Goal: Transaction & Acquisition: Download file/media

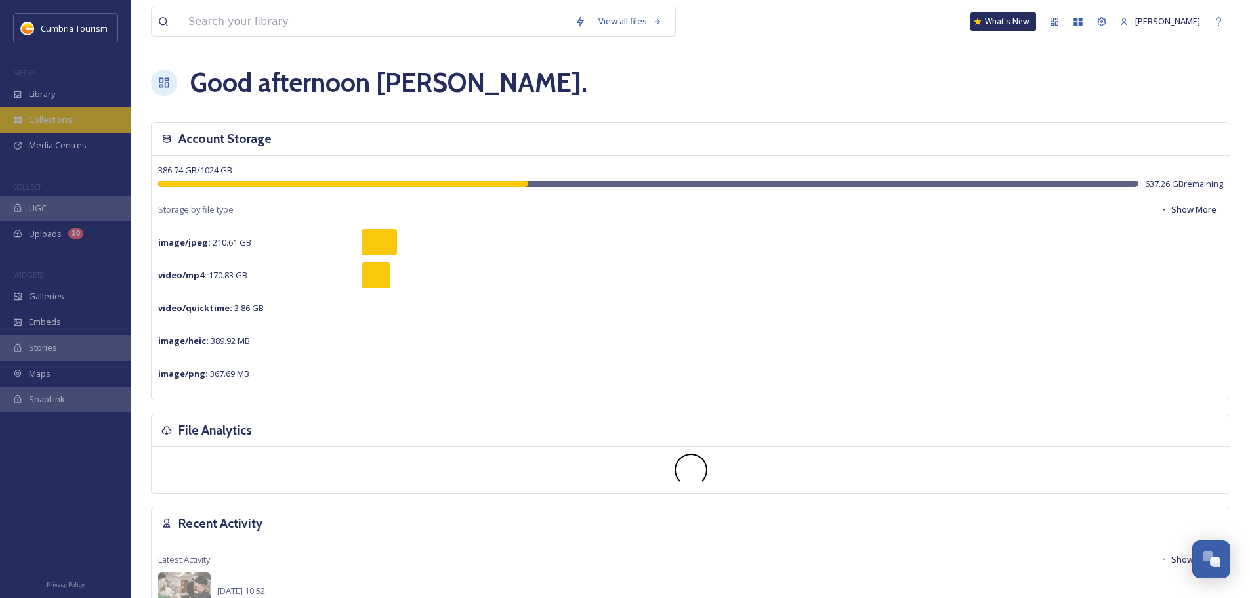
click at [86, 113] on div "Collections" at bounding box center [65, 120] width 131 height 26
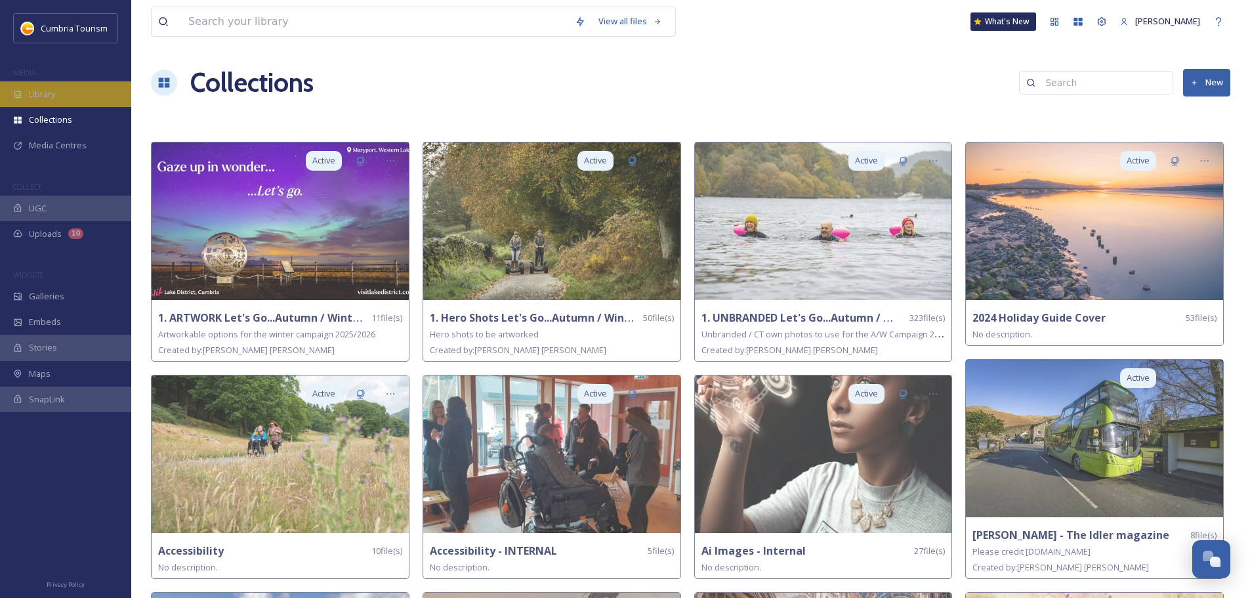
click at [76, 97] on div "Library" at bounding box center [65, 94] width 131 height 26
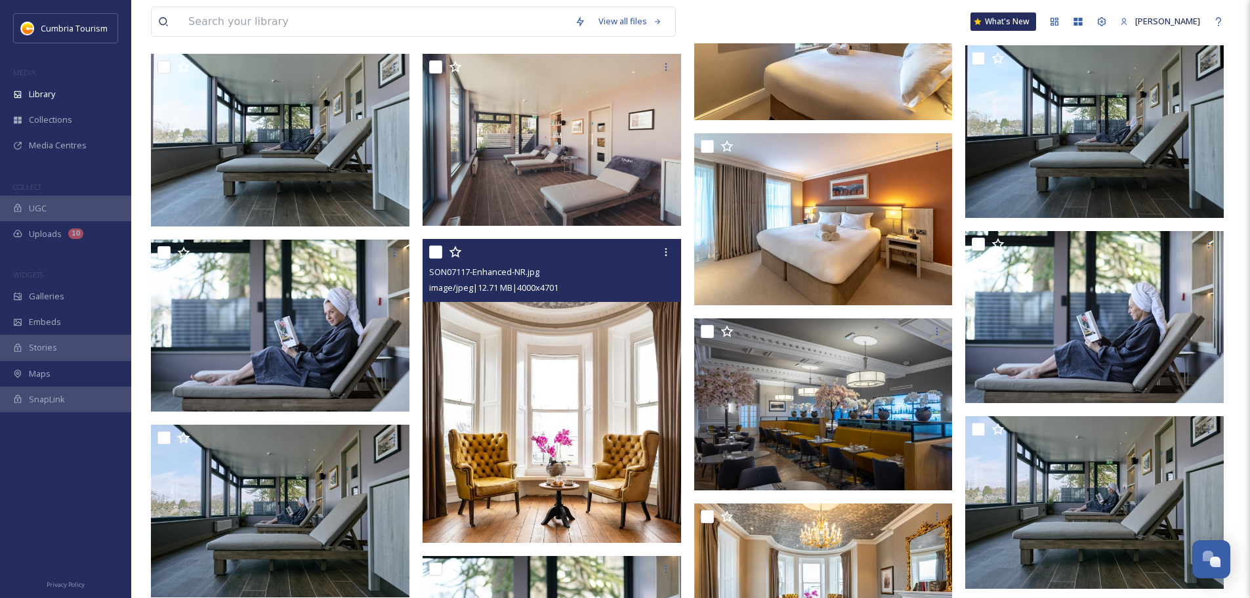
scroll to position [2034, 0]
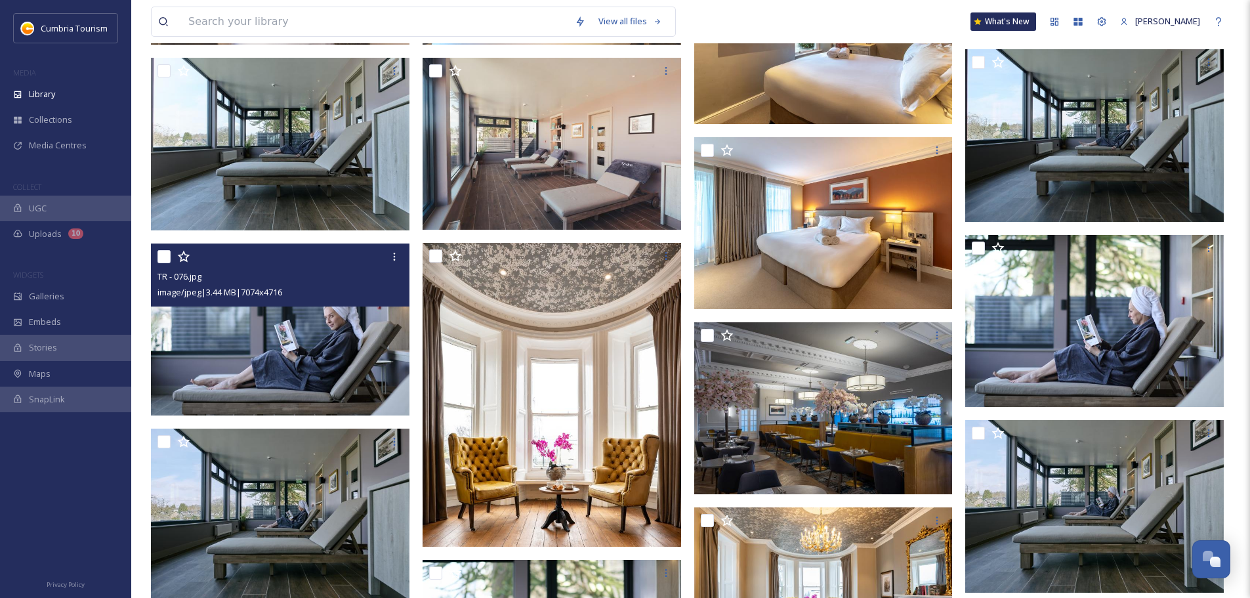
click at [295, 354] on img at bounding box center [280, 329] width 259 height 173
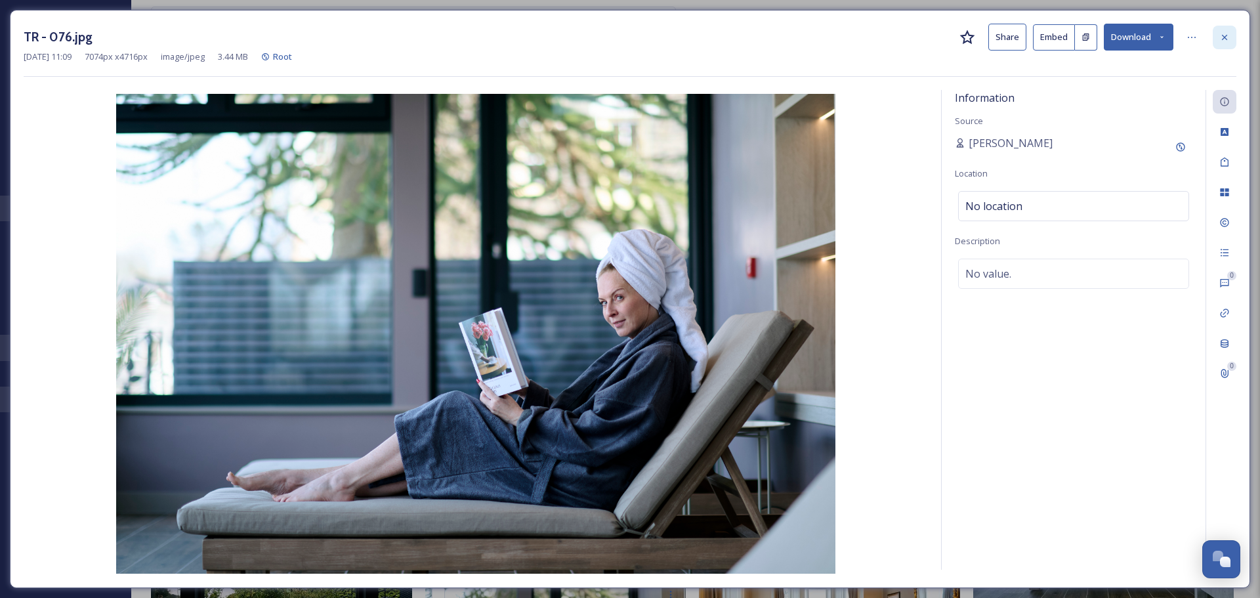
click at [1222, 39] on icon at bounding box center [1224, 37] width 10 height 10
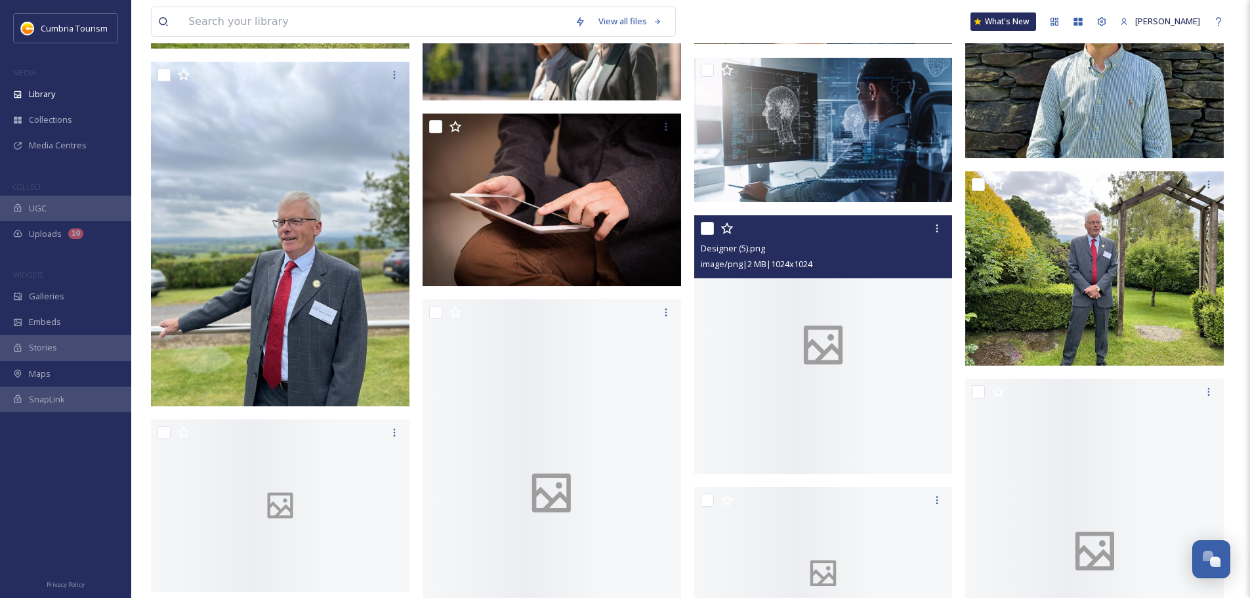
scroll to position [10893, 0]
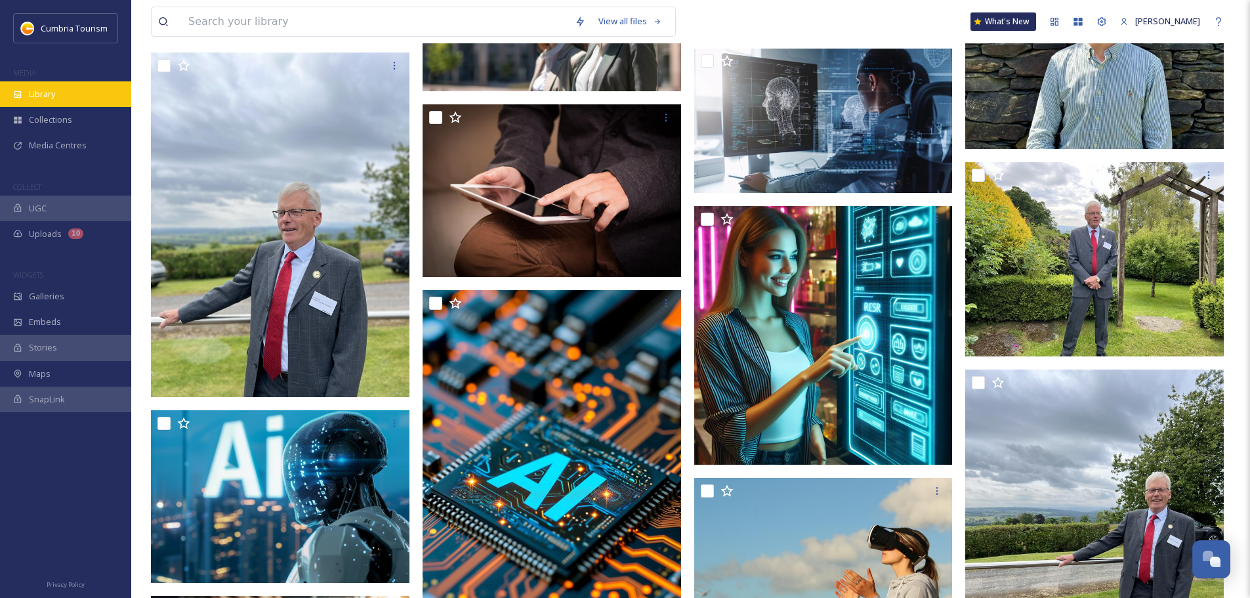
click at [30, 93] on span "Library" at bounding box center [42, 94] width 26 height 12
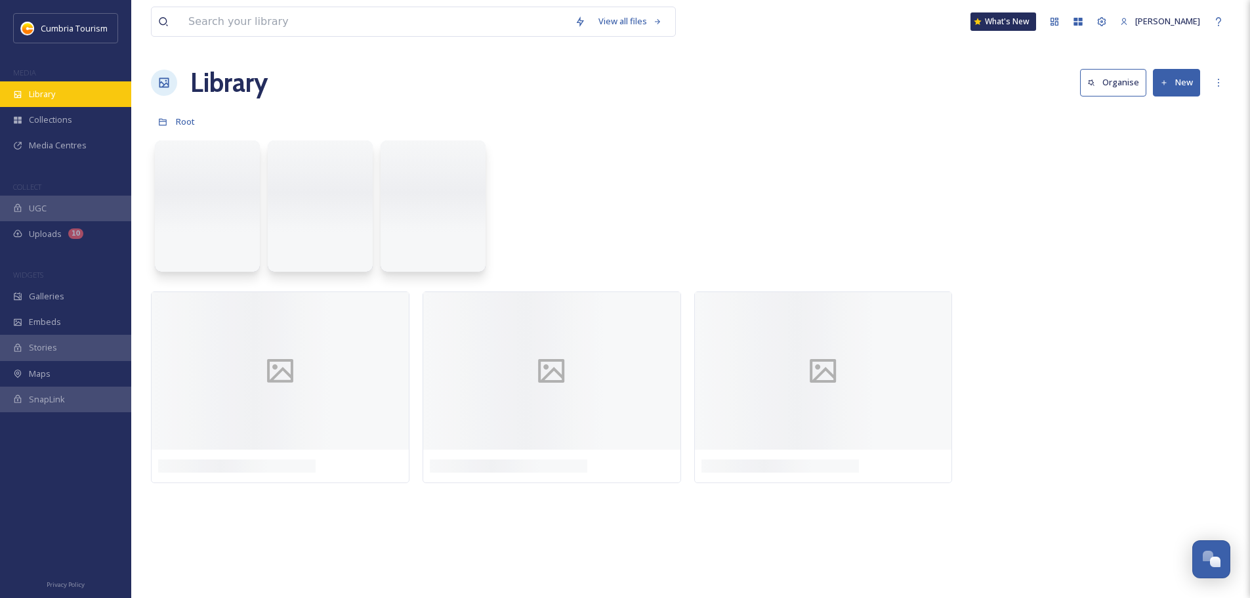
scroll to position [0, 0]
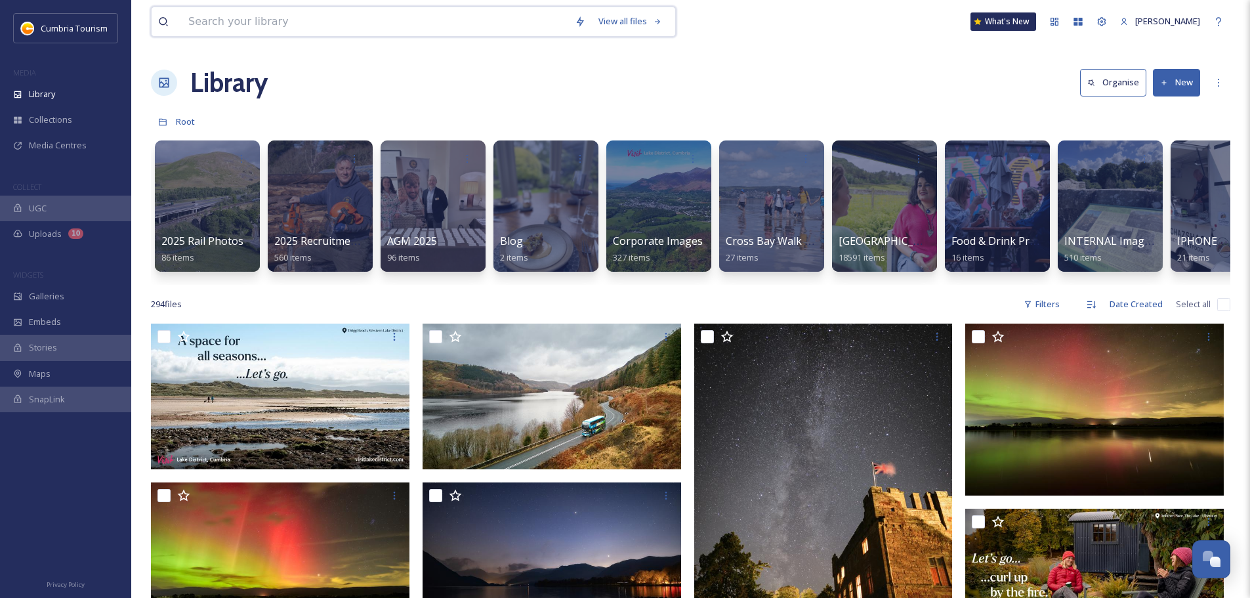
click at [230, 25] on input at bounding box center [375, 21] width 386 height 29
type input "another place"
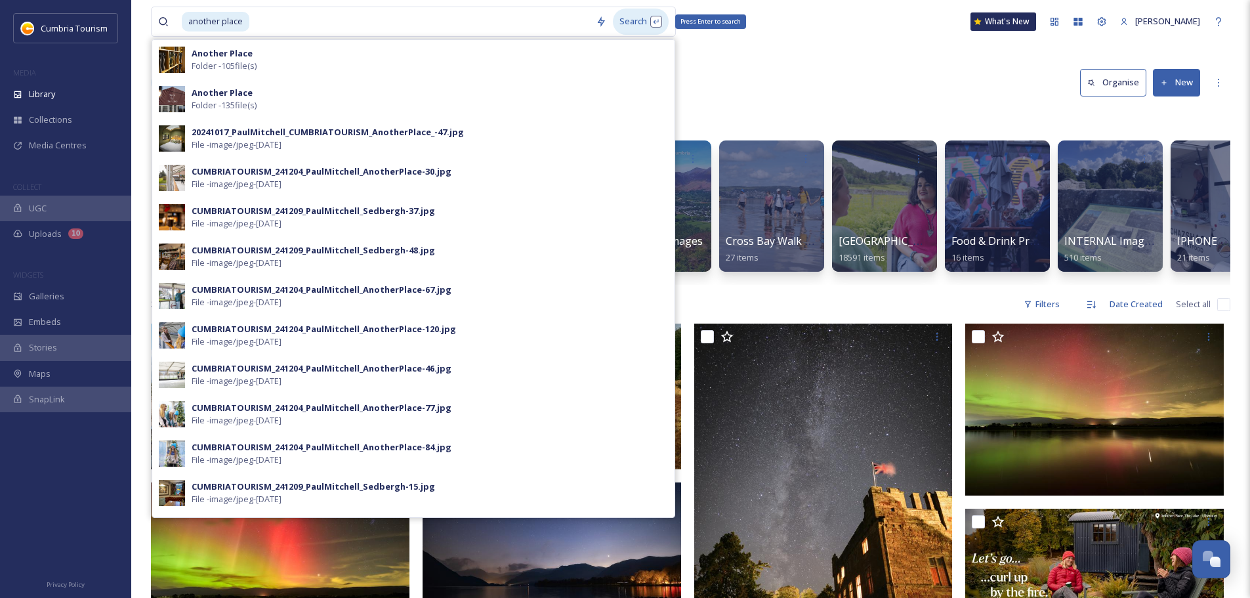
click at [639, 18] on div "Search Press Enter to search" at bounding box center [641, 22] width 56 height 26
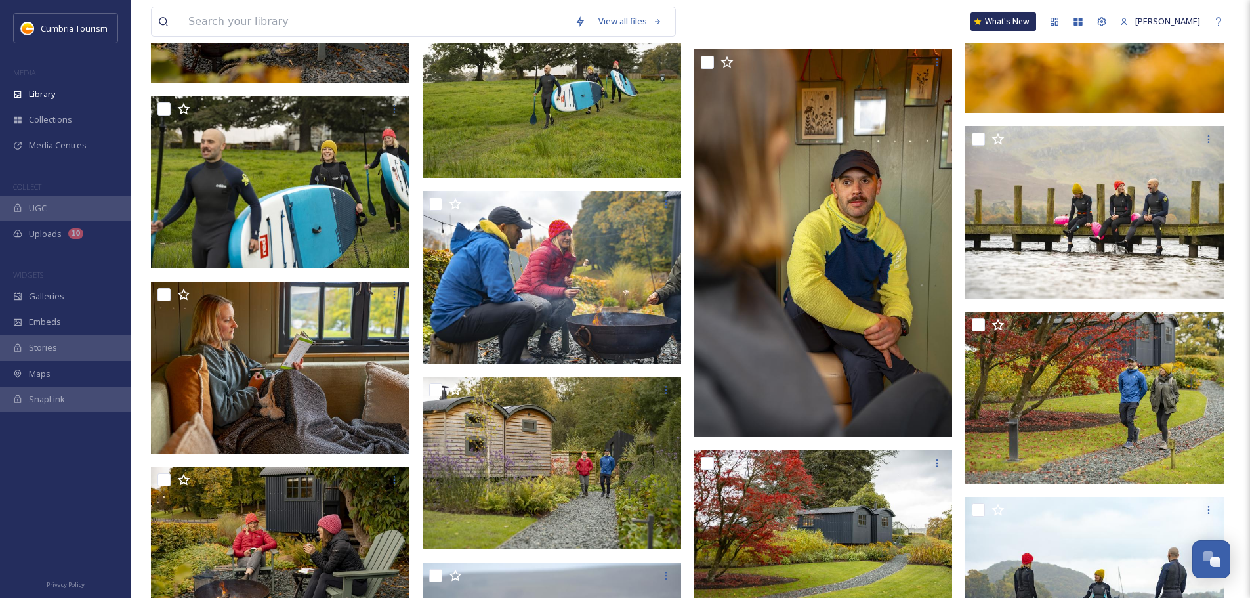
scroll to position [10827, 0]
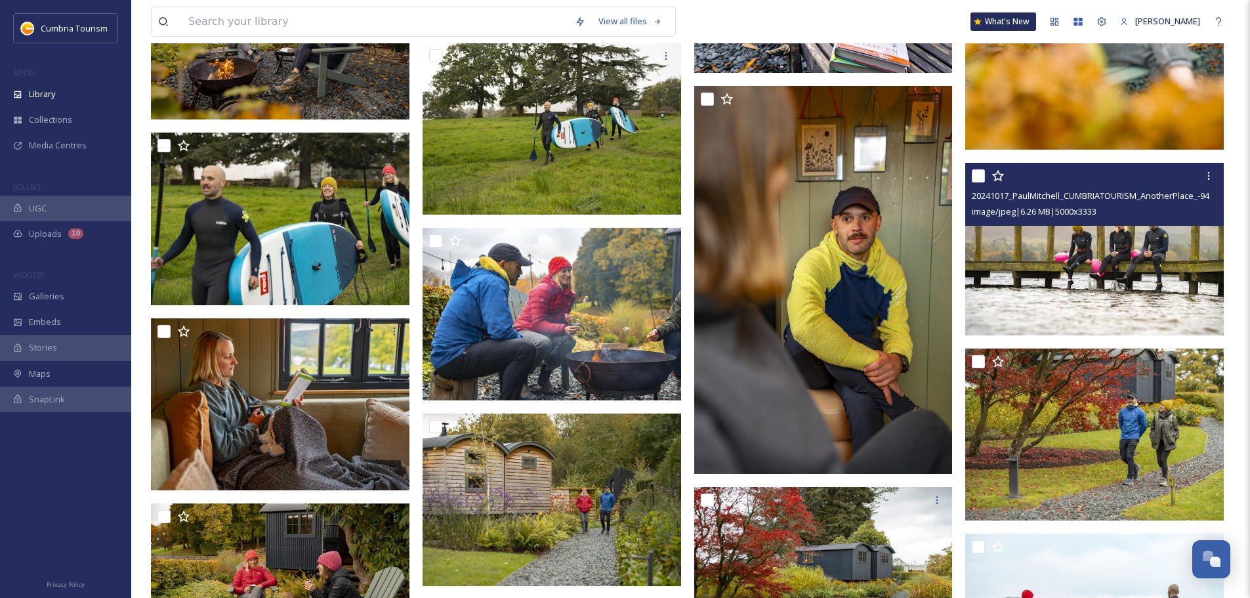
click at [1083, 295] on img at bounding box center [1094, 249] width 259 height 173
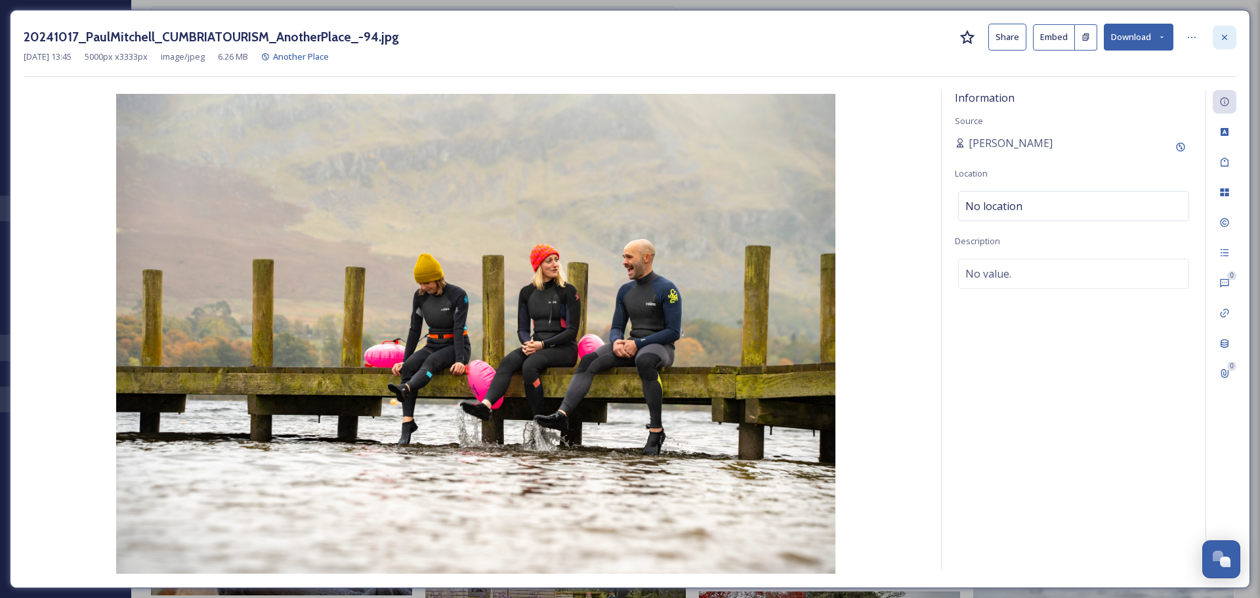
click at [1222, 36] on icon at bounding box center [1224, 37] width 10 height 10
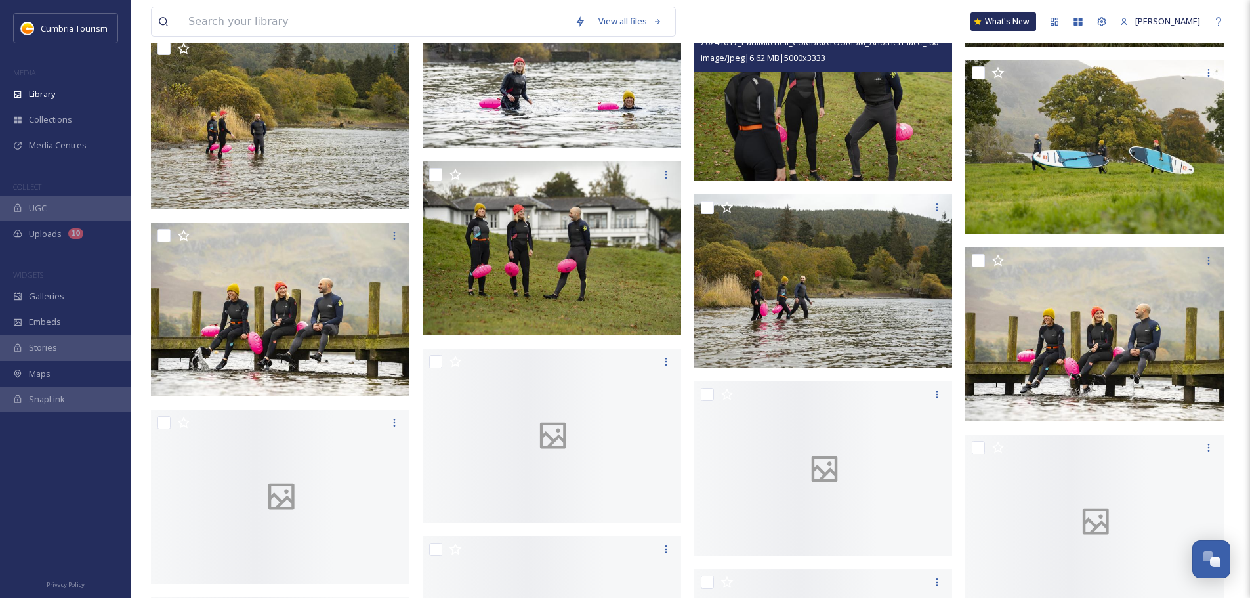
scroll to position [12402, 0]
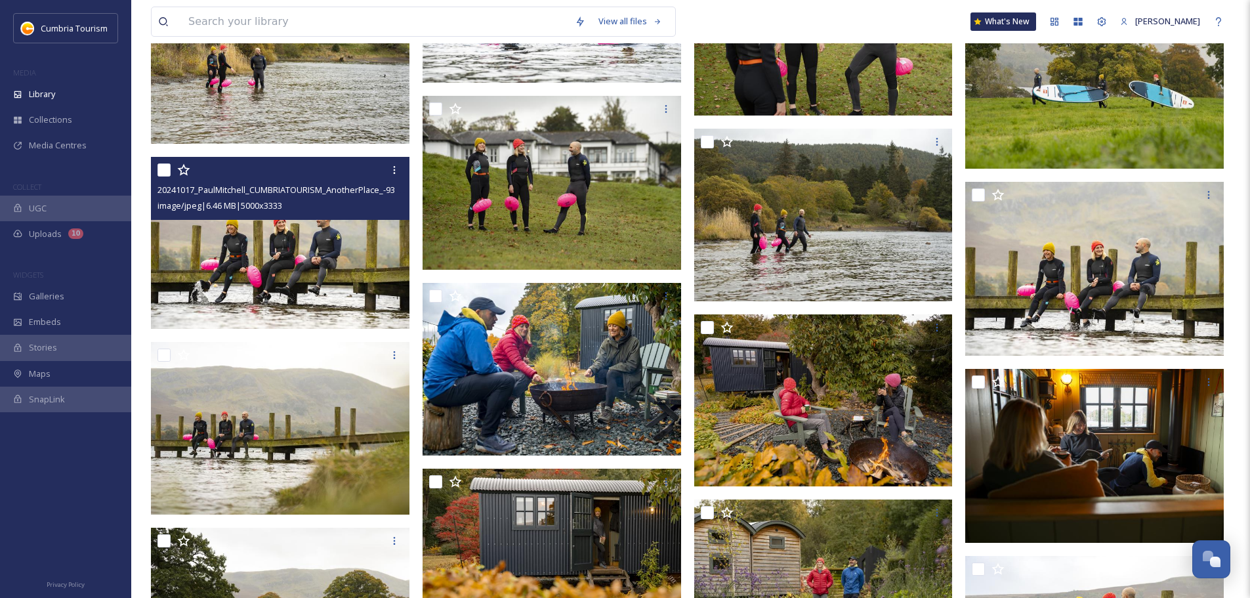
click at [327, 282] on img at bounding box center [280, 243] width 259 height 173
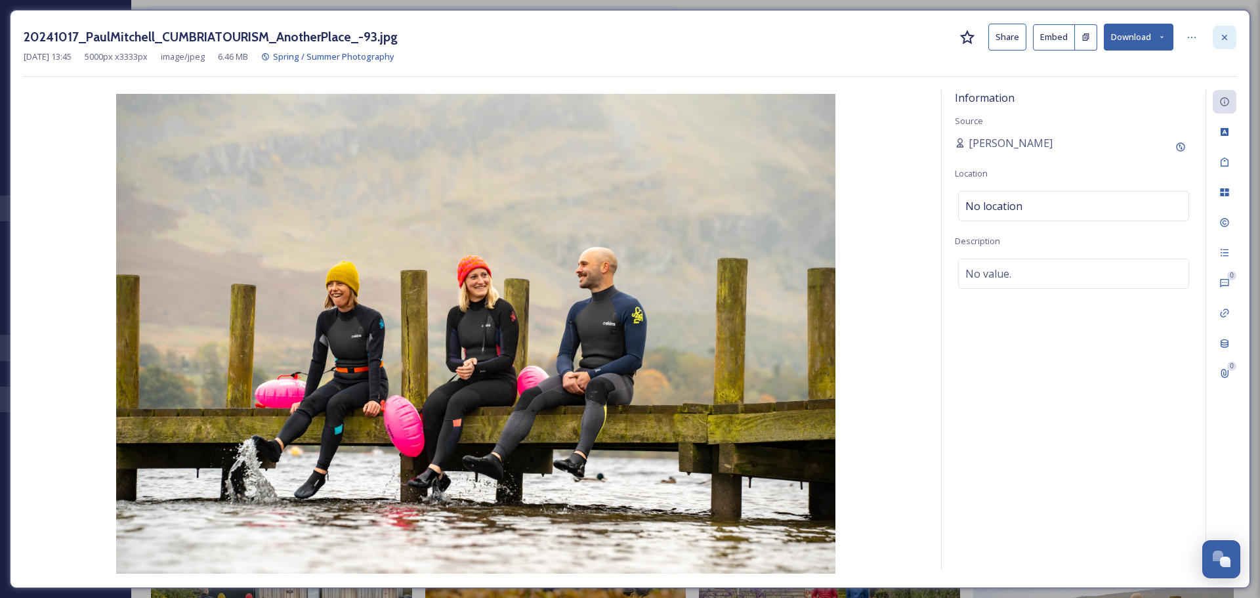
click at [1224, 35] on icon at bounding box center [1224, 37] width 10 height 10
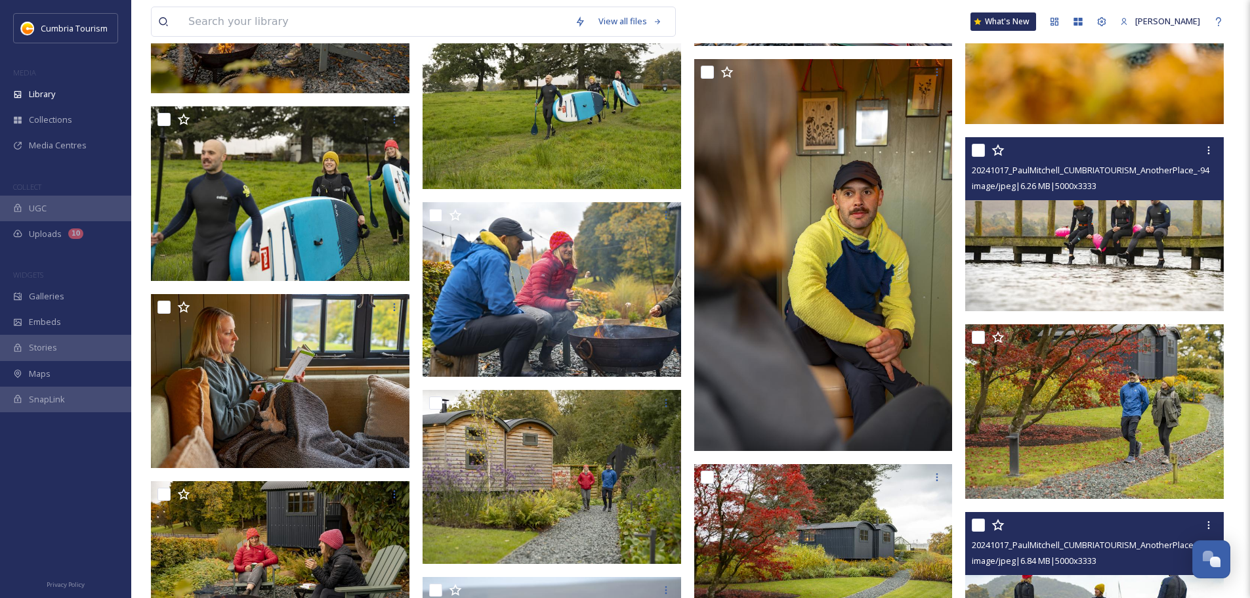
scroll to position [10827, 0]
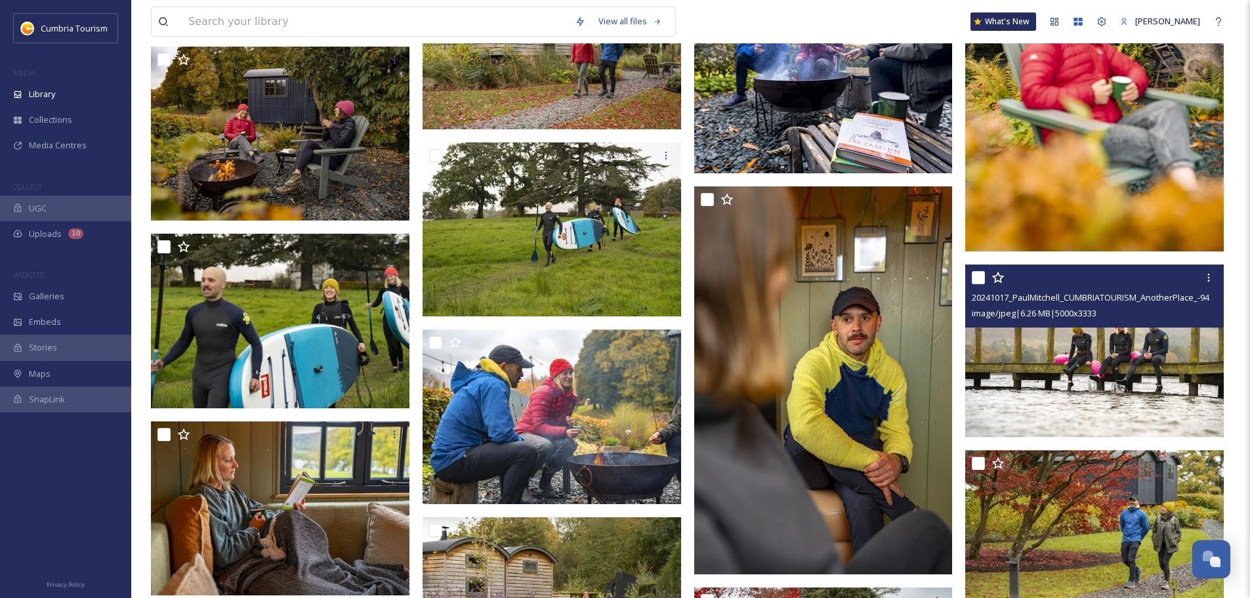
click at [1097, 377] on img at bounding box center [1094, 350] width 259 height 173
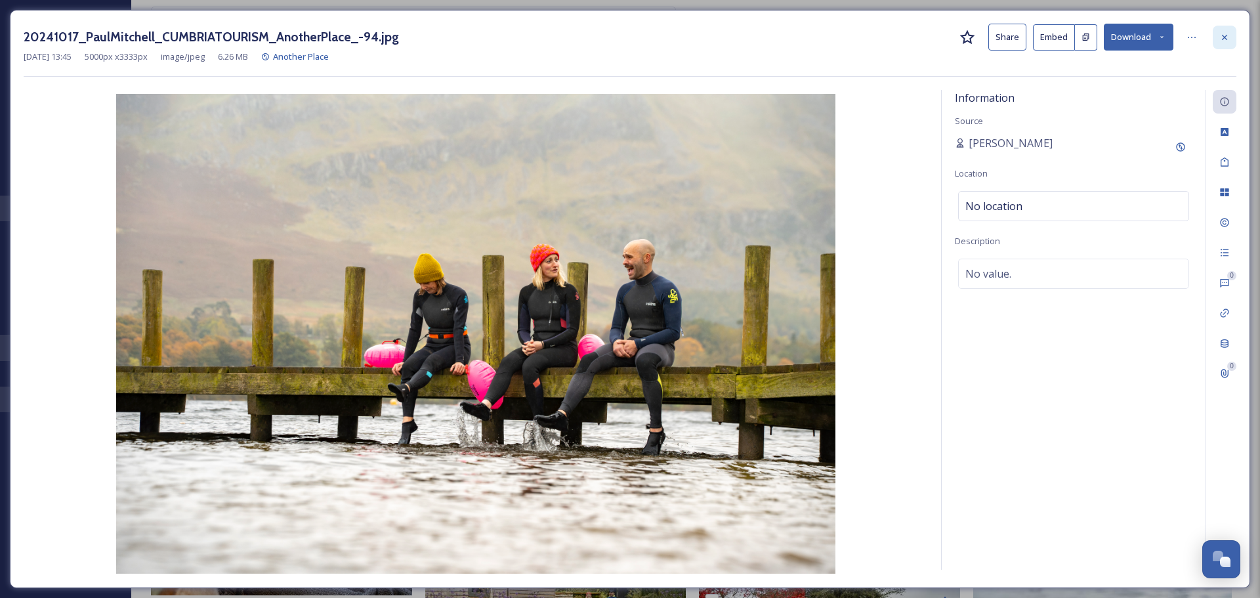
click at [1228, 39] on icon at bounding box center [1224, 37] width 10 height 10
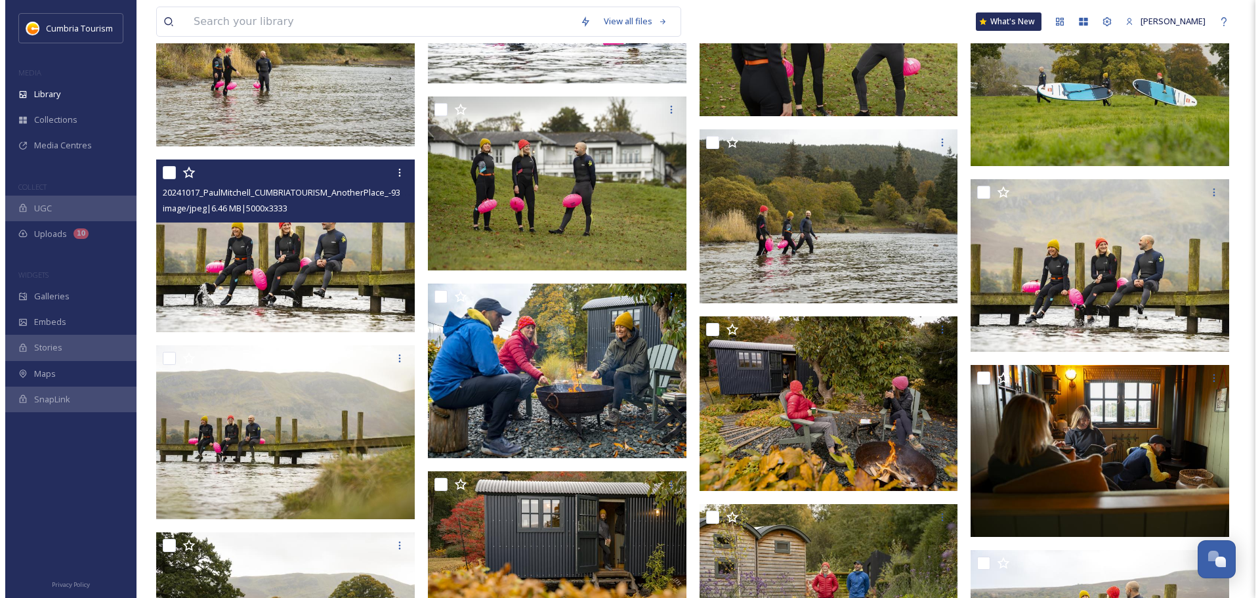
scroll to position [12402, 0]
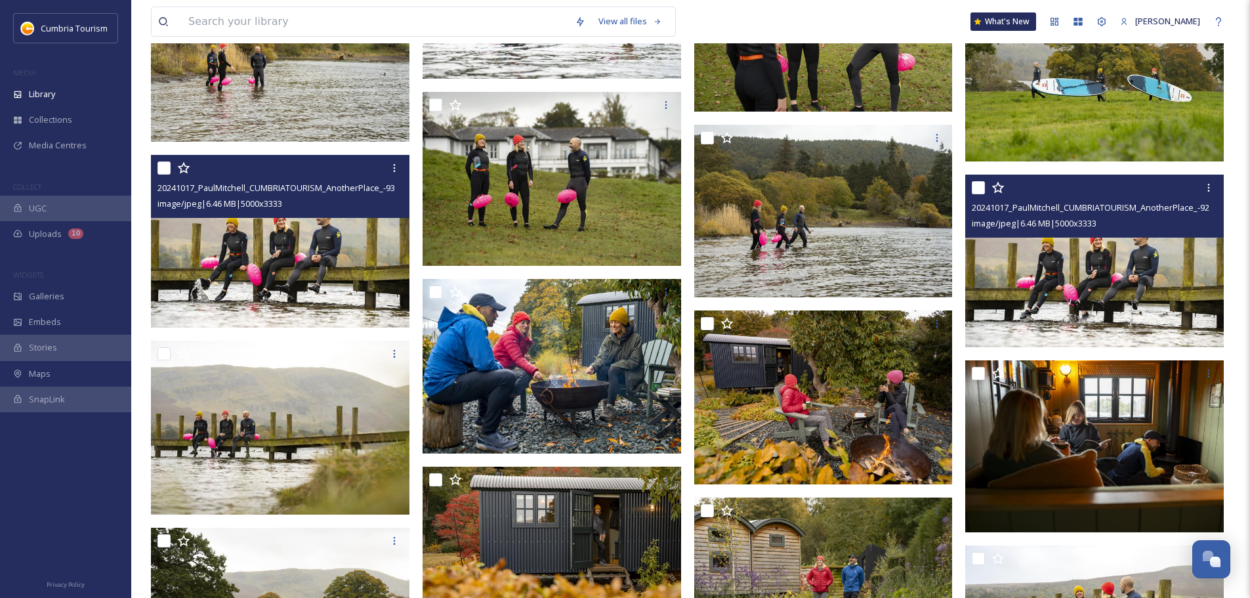
click at [1112, 298] on img at bounding box center [1094, 261] width 259 height 173
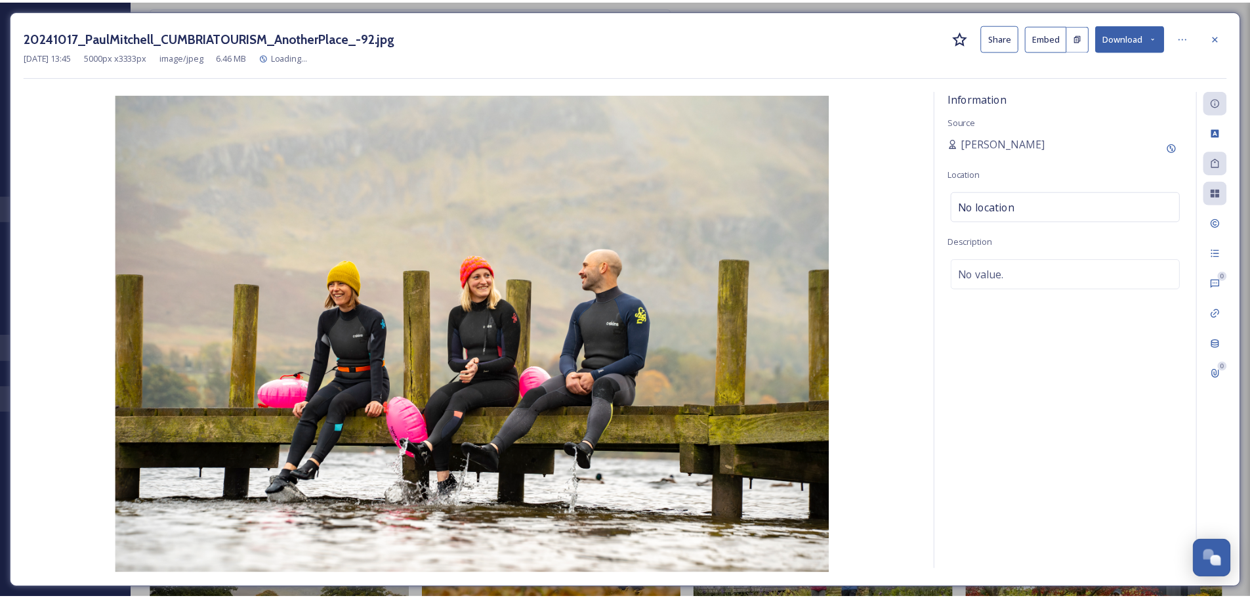
scroll to position [12403, 0]
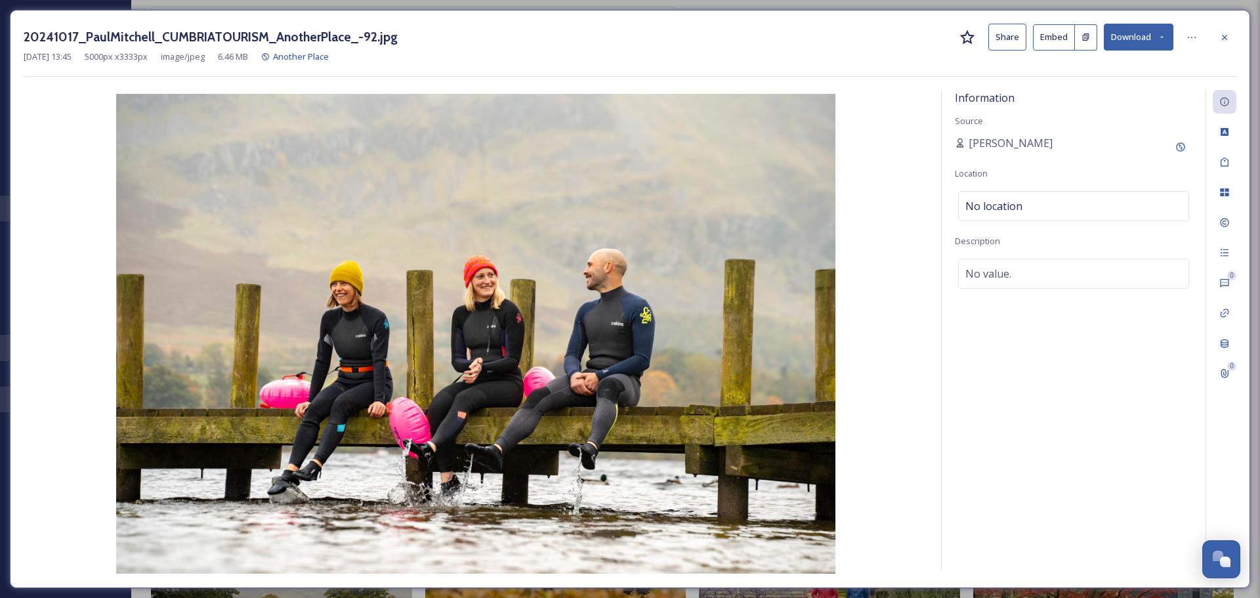
click at [1139, 37] on button "Download" at bounding box center [1139, 37] width 70 height 27
click at [1120, 74] on div "Download Original (5000 x 3333)" at bounding box center [1103, 67] width 137 height 26
click at [1224, 35] on icon at bounding box center [1224, 37] width 10 height 10
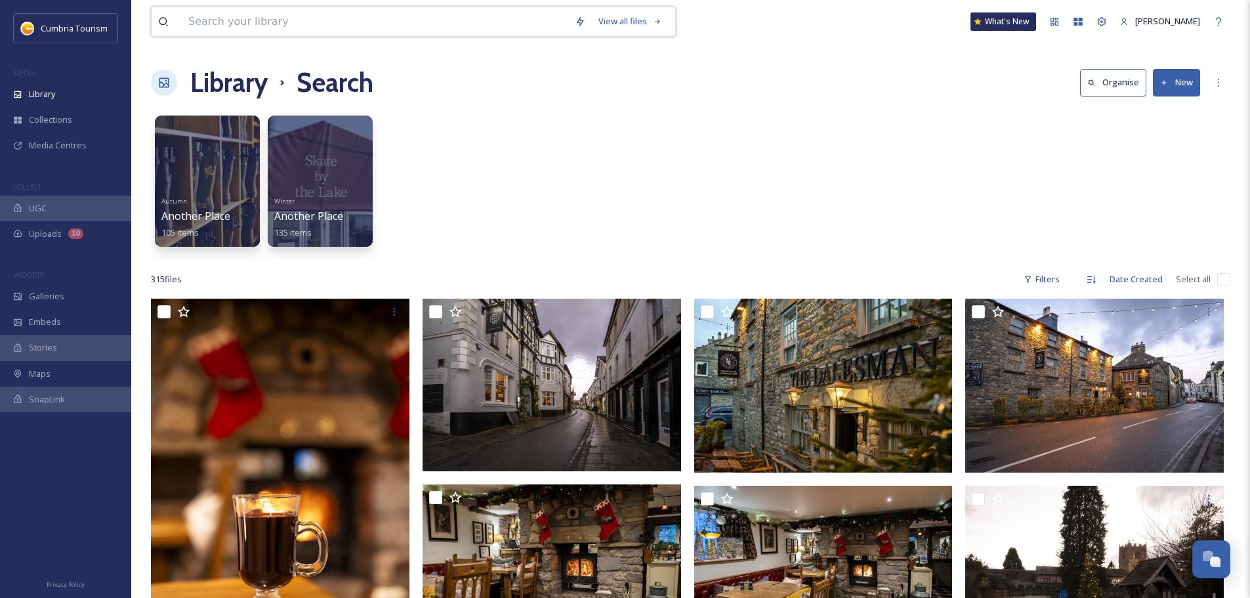
click at [251, 24] on input at bounding box center [375, 21] width 386 height 29
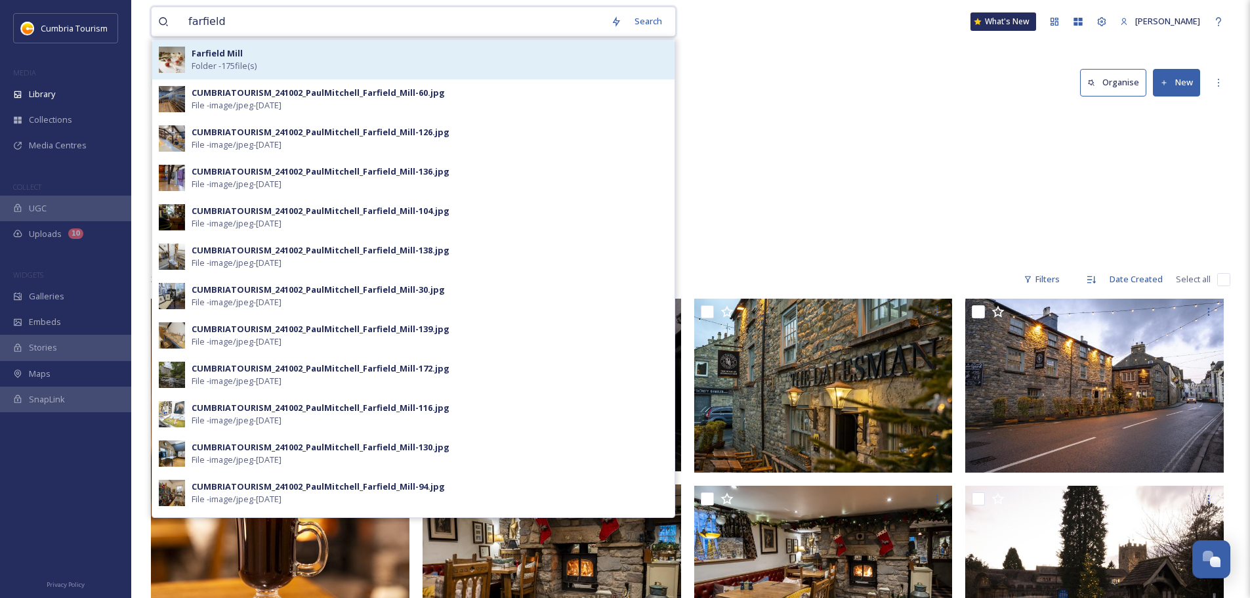
type input "farfield"
click at [257, 70] on span "Folder - 175 file(s)" at bounding box center [224, 66] width 65 height 12
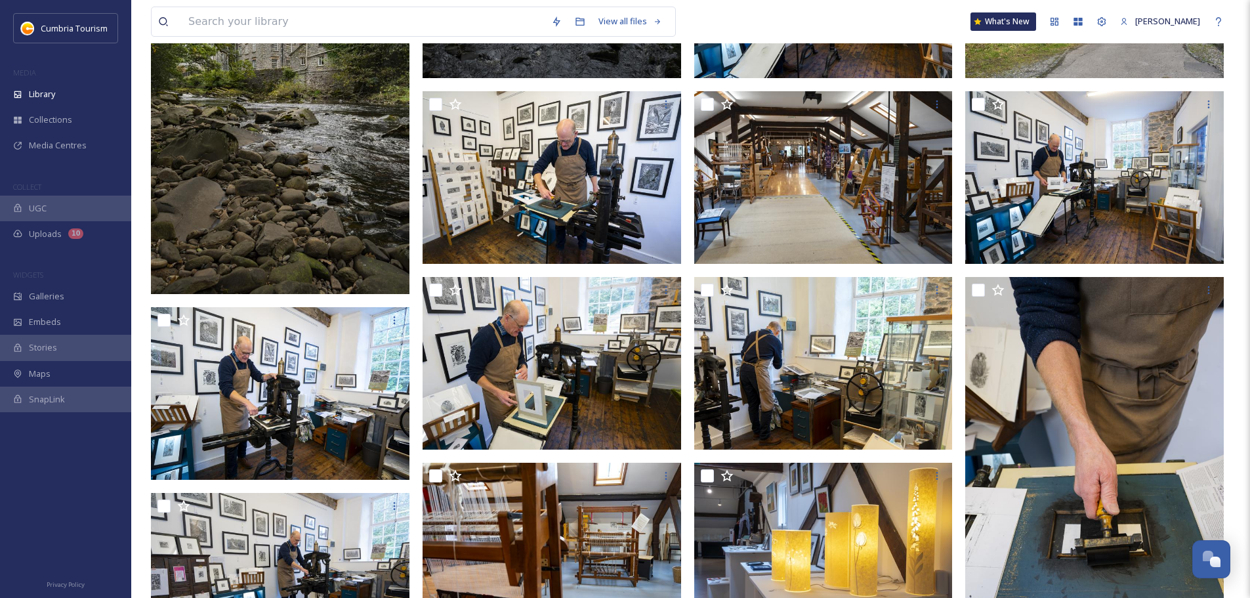
scroll to position [661, 0]
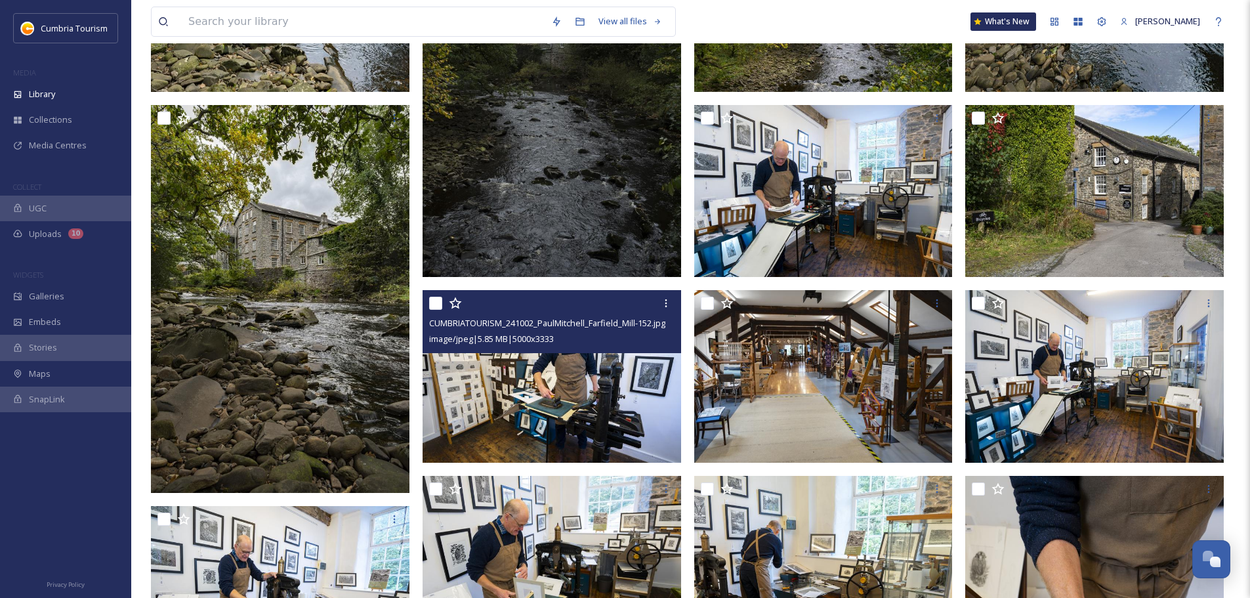
click at [556, 396] on img at bounding box center [552, 376] width 259 height 173
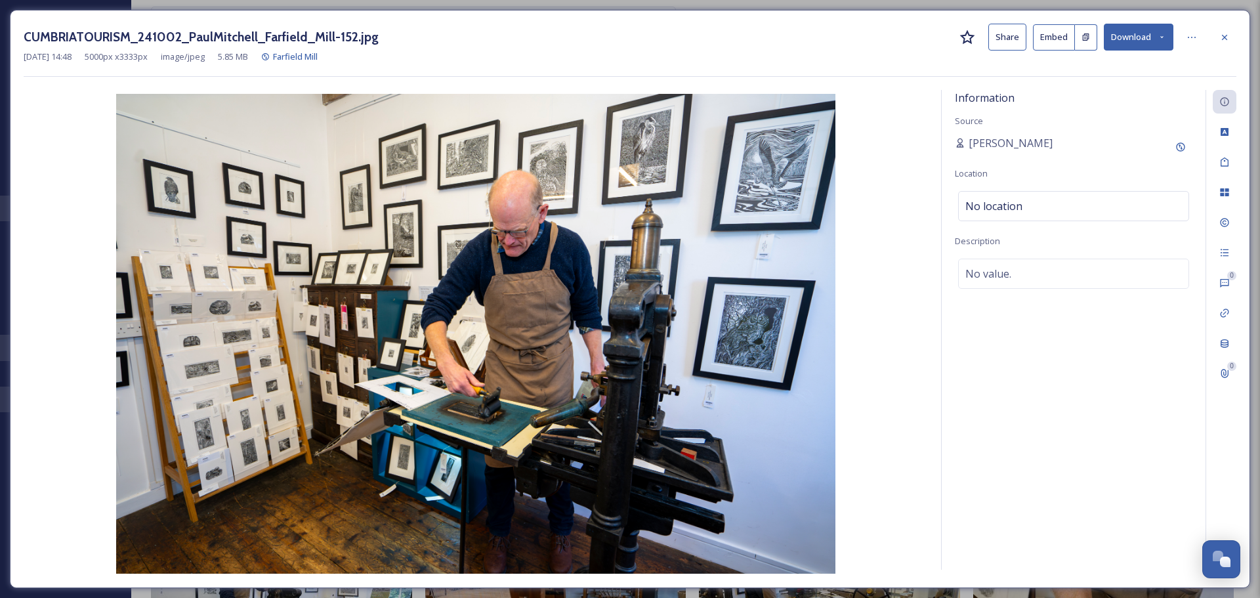
click at [1137, 39] on button "Download" at bounding box center [1139, 37] width 70 height 27
click at [1117, 74] on div "Download Original (5000 x 3333)" at bounding box center [1103, 67] width 137 height 26
click at [1223, 35] on icon at bounding box center [1224, 36] width 5 height 5
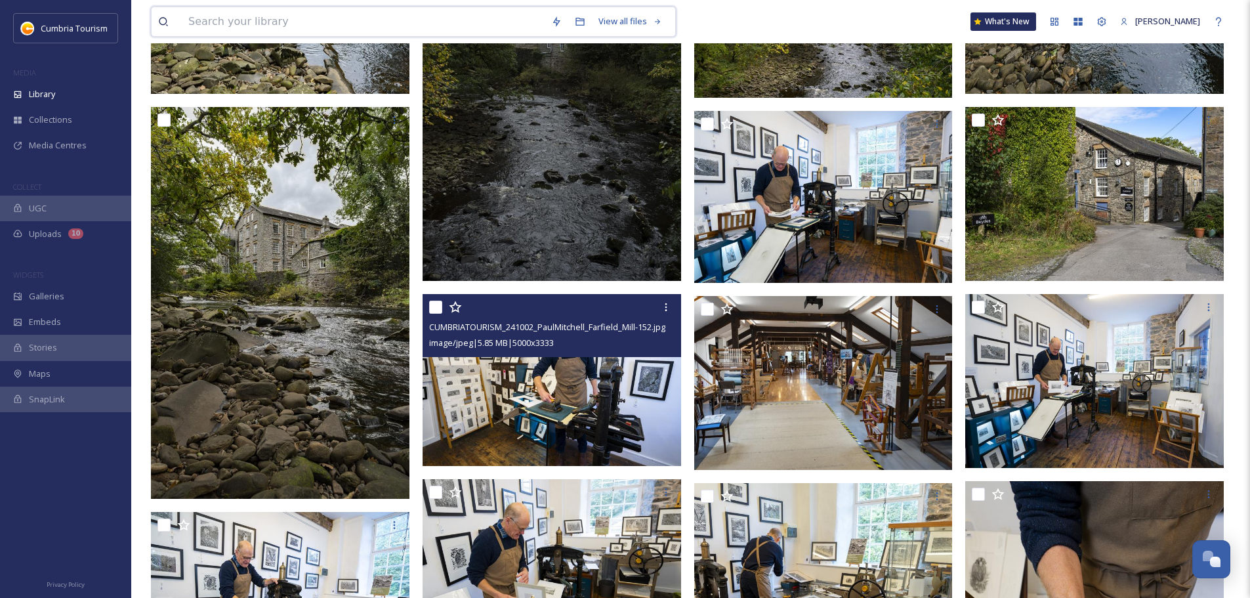
click at [261, 13] on input at bounding box center [363, 21] width 363 height 29
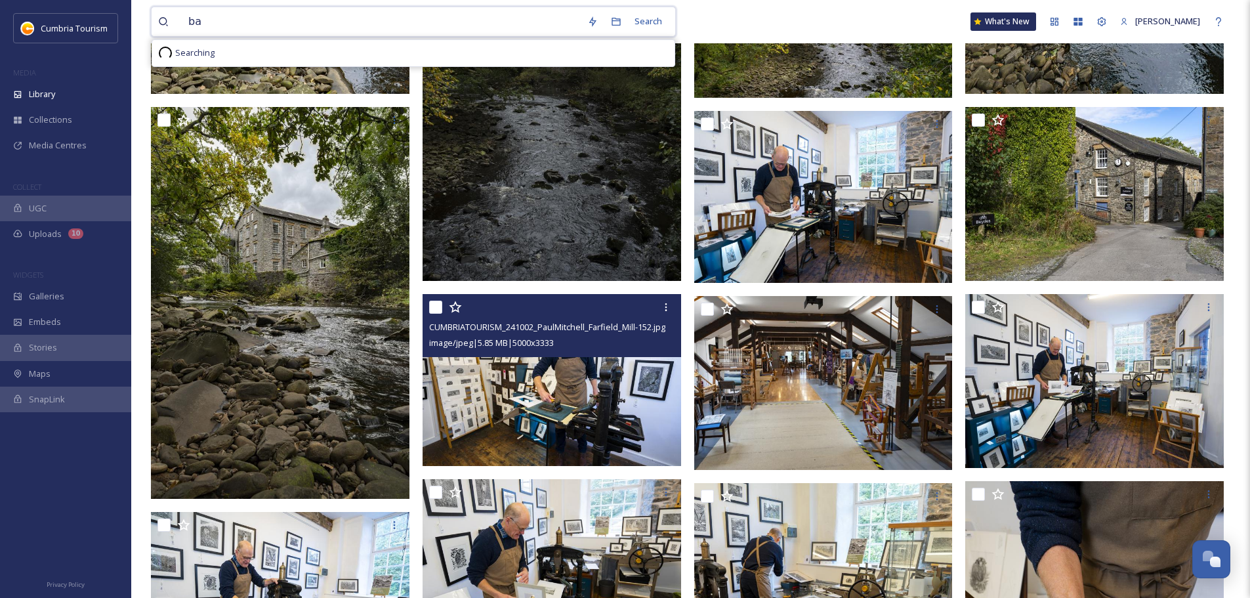
type input "b"
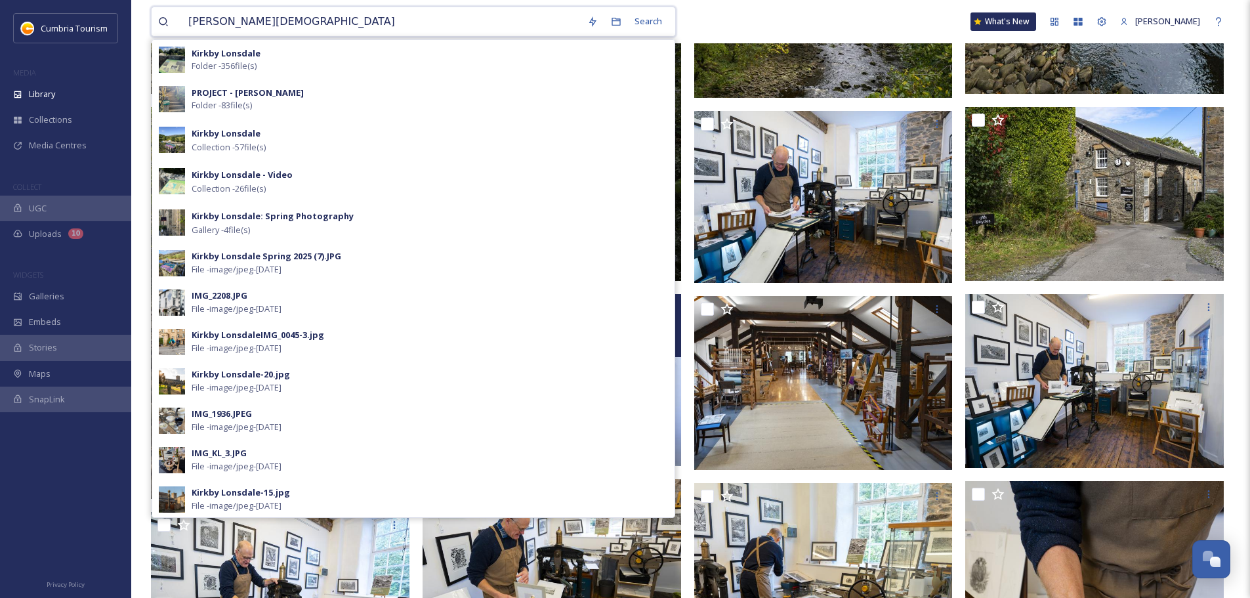
type input "kirkby lonsdale christmas"
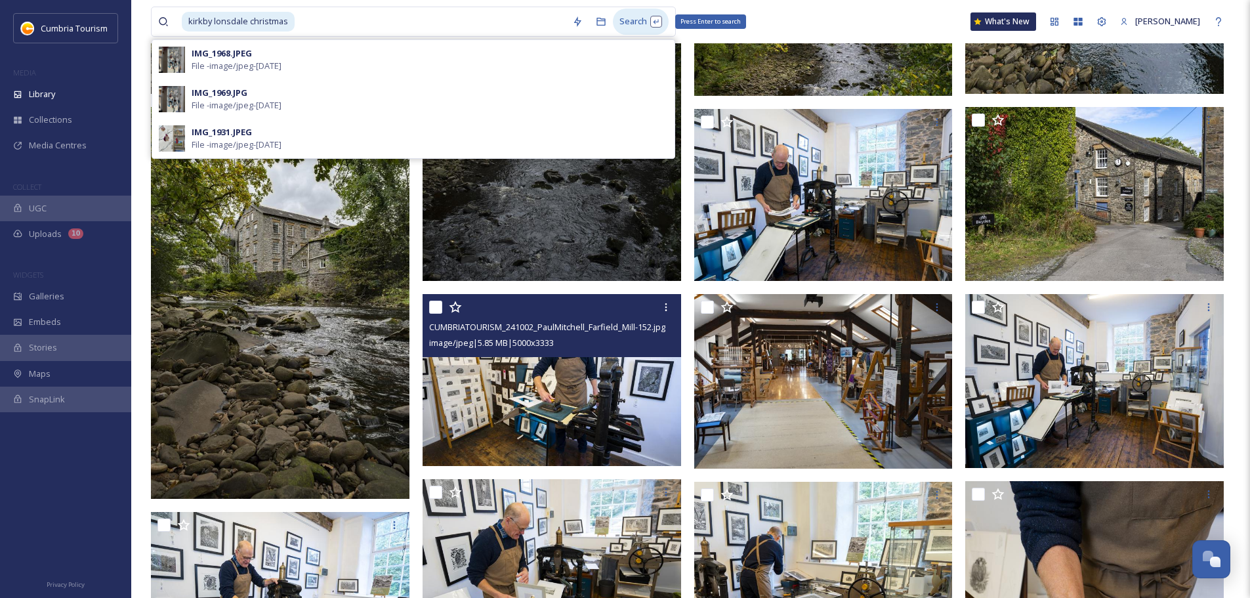
click at [638, 26] on div "Search Press Enter to search" at bounding box center [641, 22] width 56 height 26
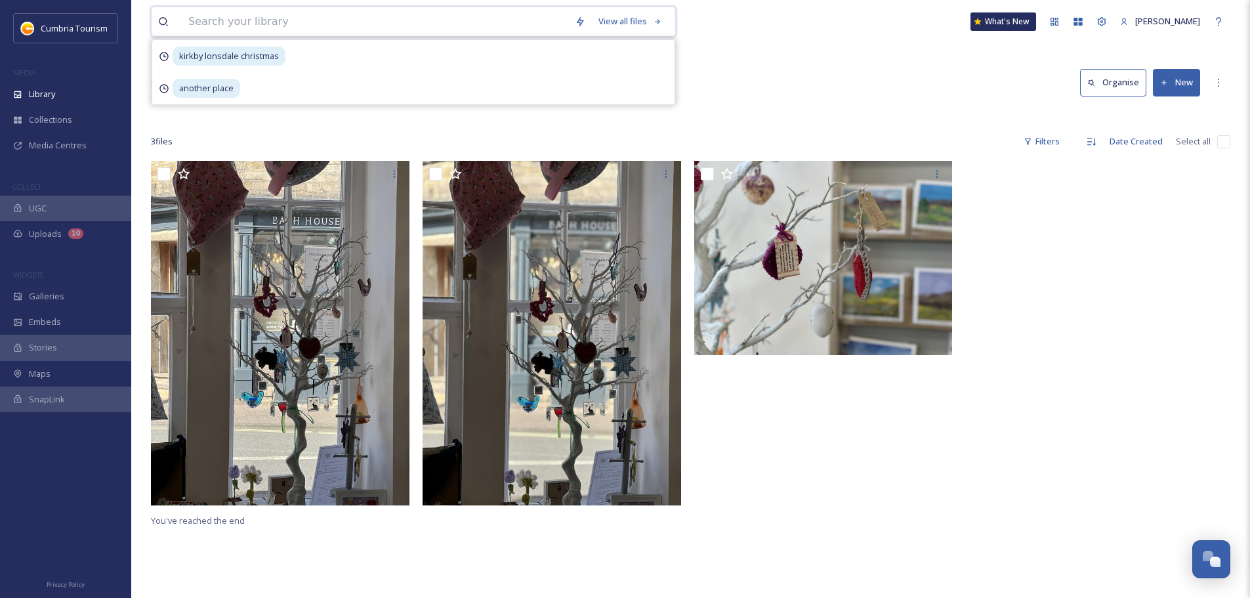
click at [297, 17] on input at bounding box center [375, 21] width 386 height 29
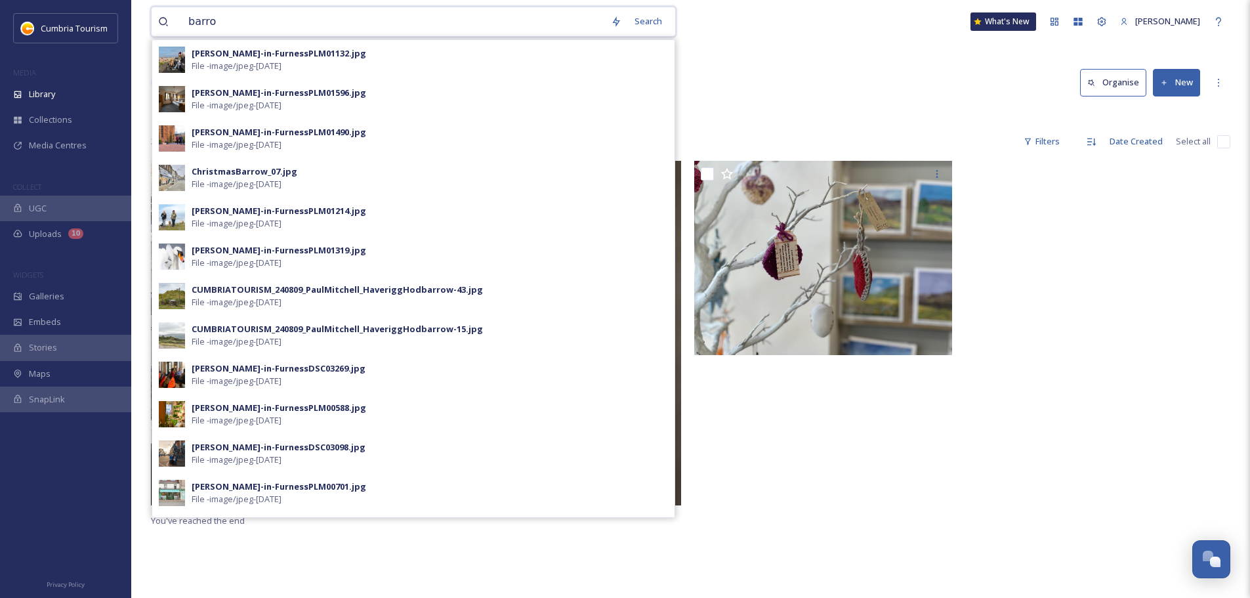
type input "[PERSON_NAME]"
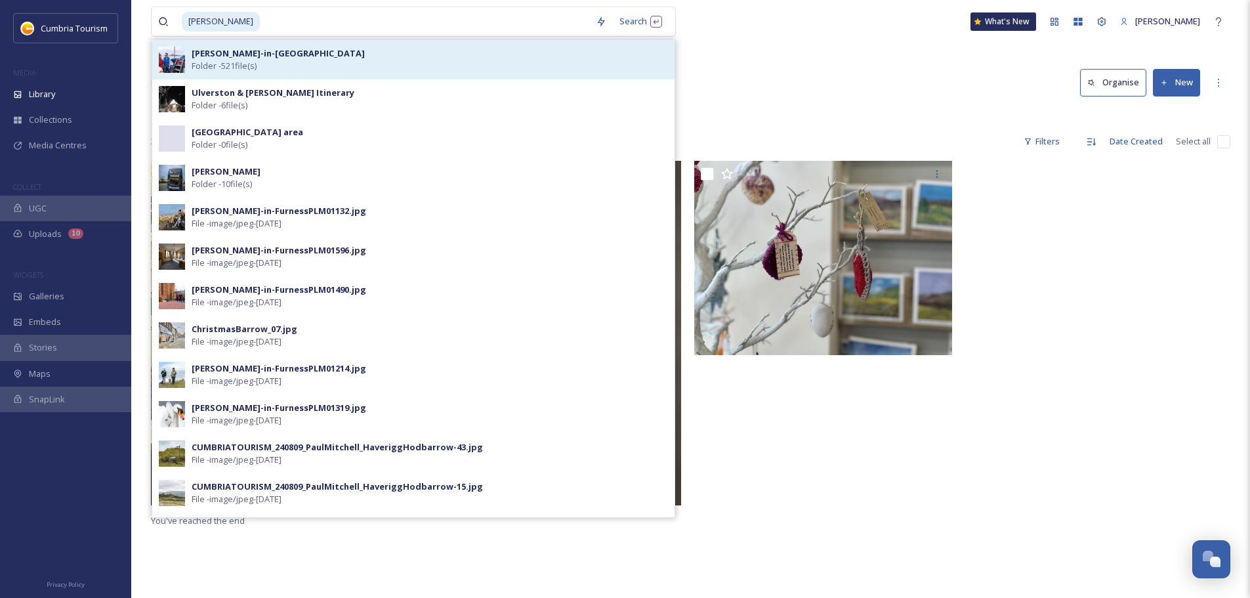
click at [409, 66] on div "[PERSON_NAME]-in-Furness Folder - 521 file(s)" at bounding box center [430, 59] width 476 height 25
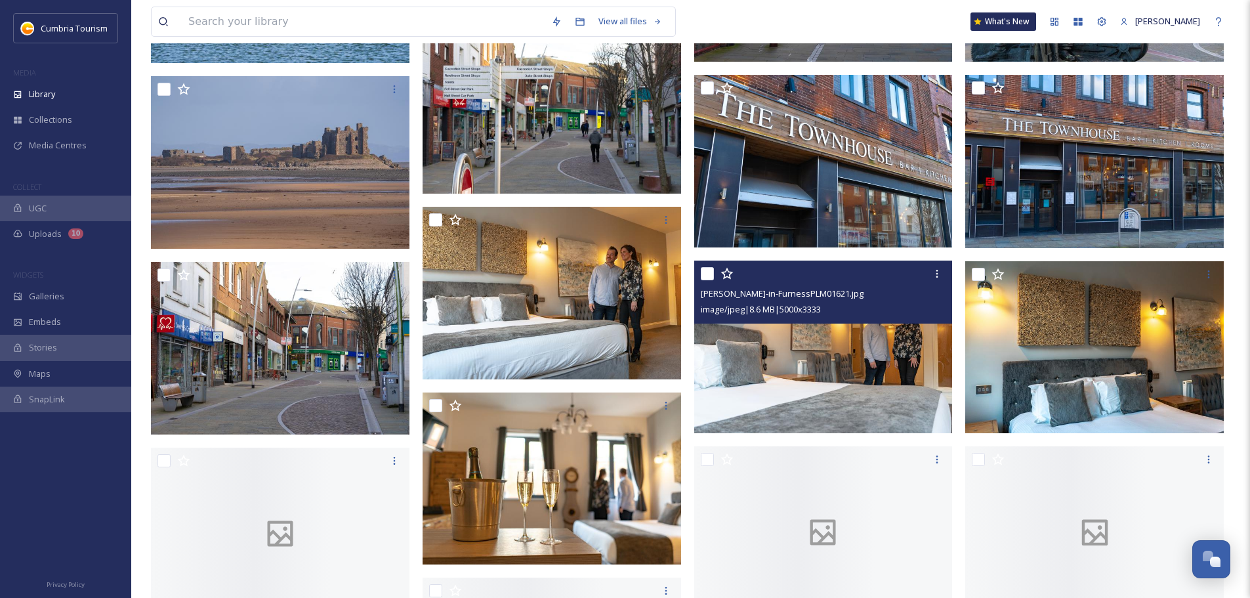
scroll to position [3609, 0]
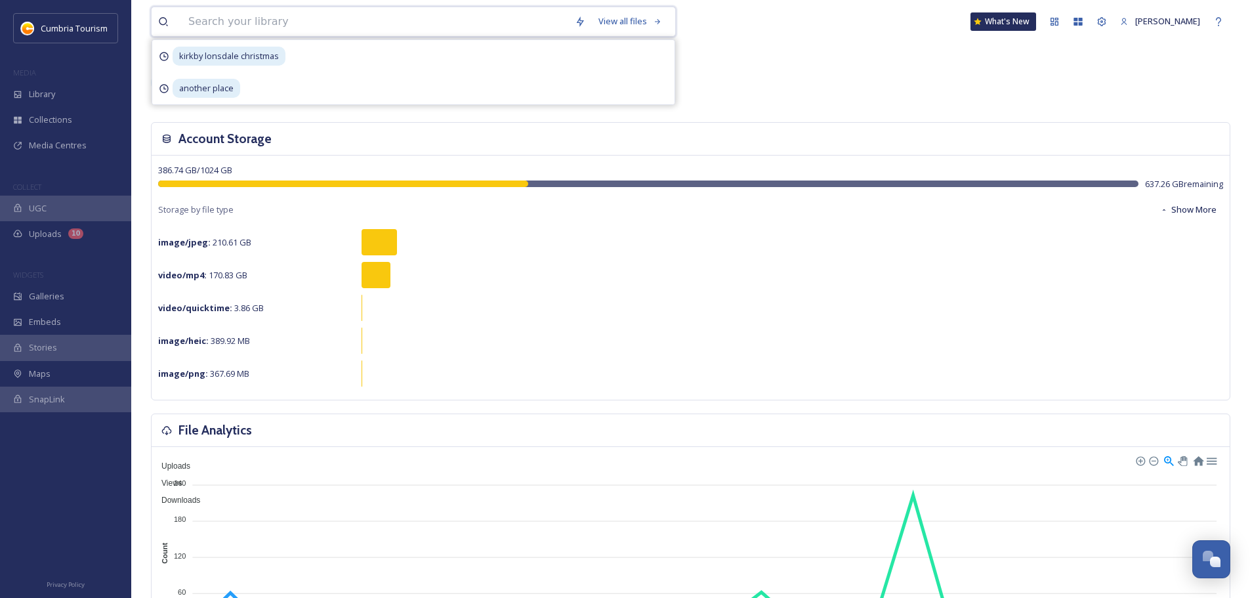
click at [282, 23] on input at bounding box center [375, 21] width 386 height 29
type input "skate by the lake"
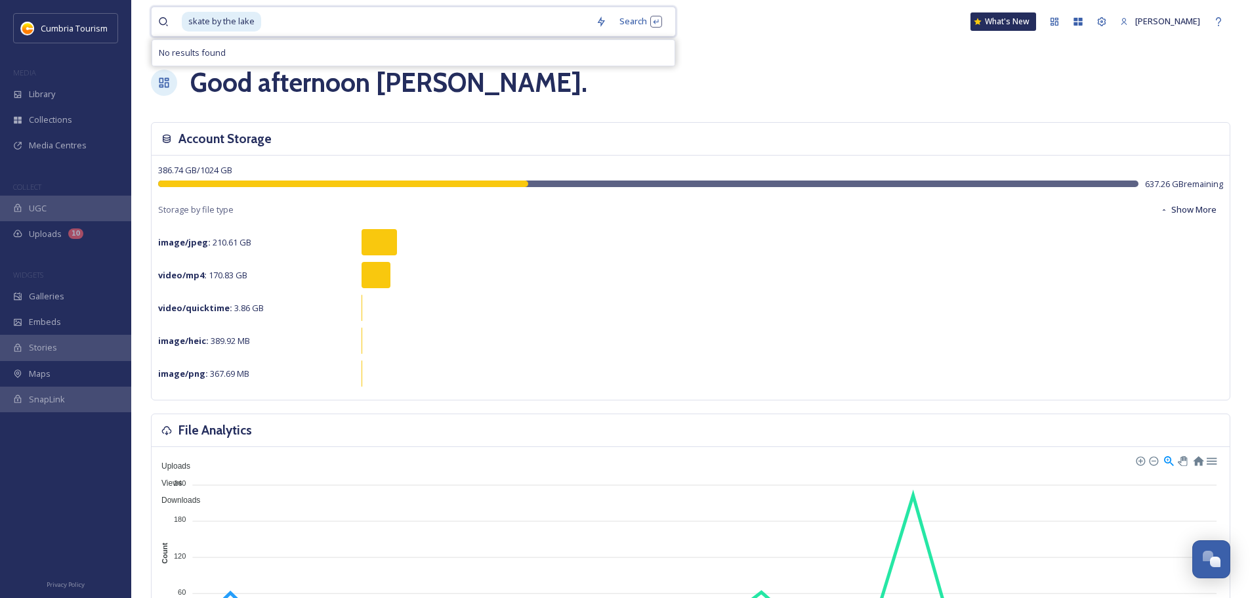
drag, startPoint x: 286, startPoint y: 22, endPoint x: 196, endPoint y: 25, distance: 90.6
click at [196, 25] on div "skate by the lake" at bounding box center [385, 21] width 407 height 29
type input "s"
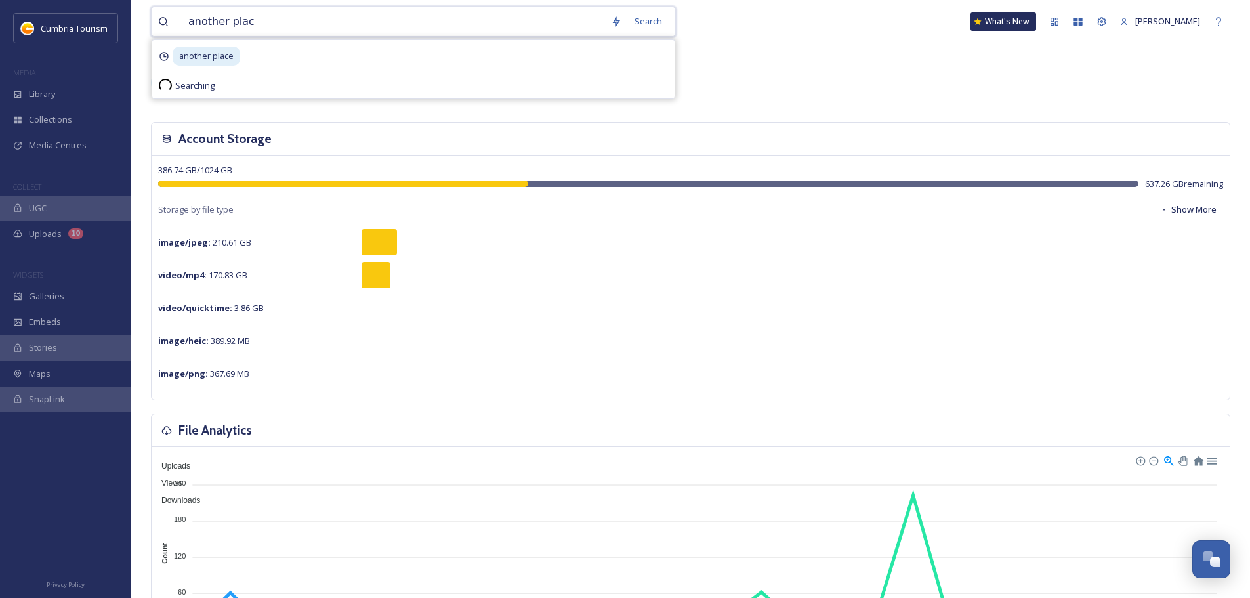
type input "another place"
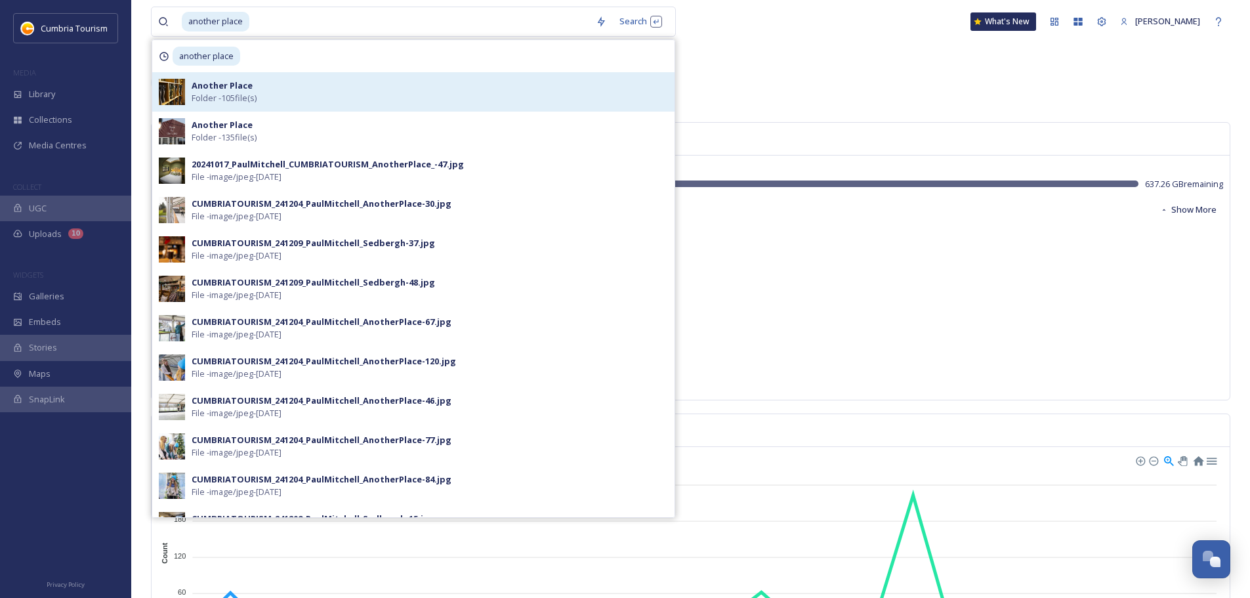
click at [262, 93] on div "Another Place Folder - 105 file(s)" at bounding box center [430, 91] width 476 height 25
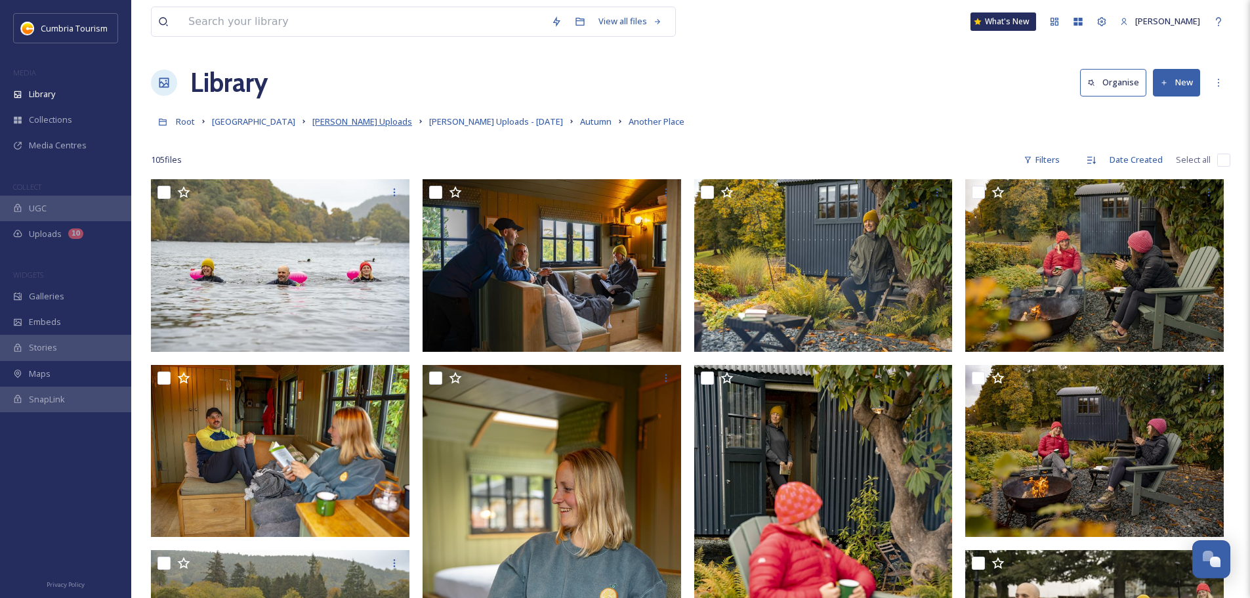
click at [368, 125] on span "[PERSON_NAME] Uploads" at bounding box center [362, 121] width 100 height 12
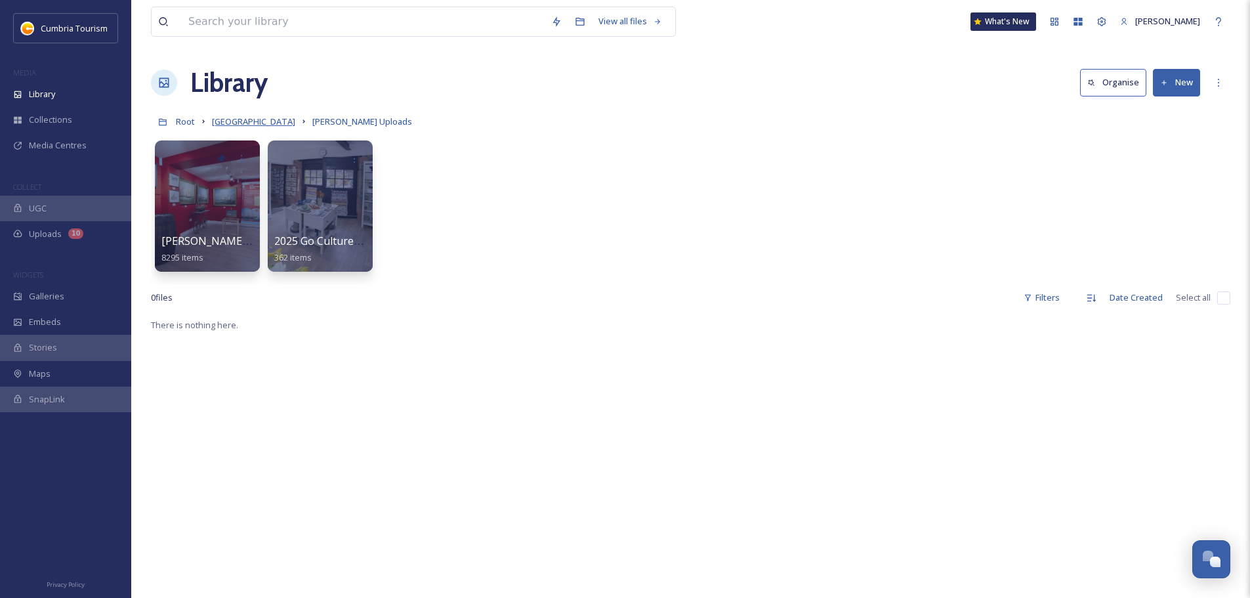
click at [280, 119] on span "[GEOGRAPHIC_DATA]" at bounding box center [253, 121] width 83 height 12
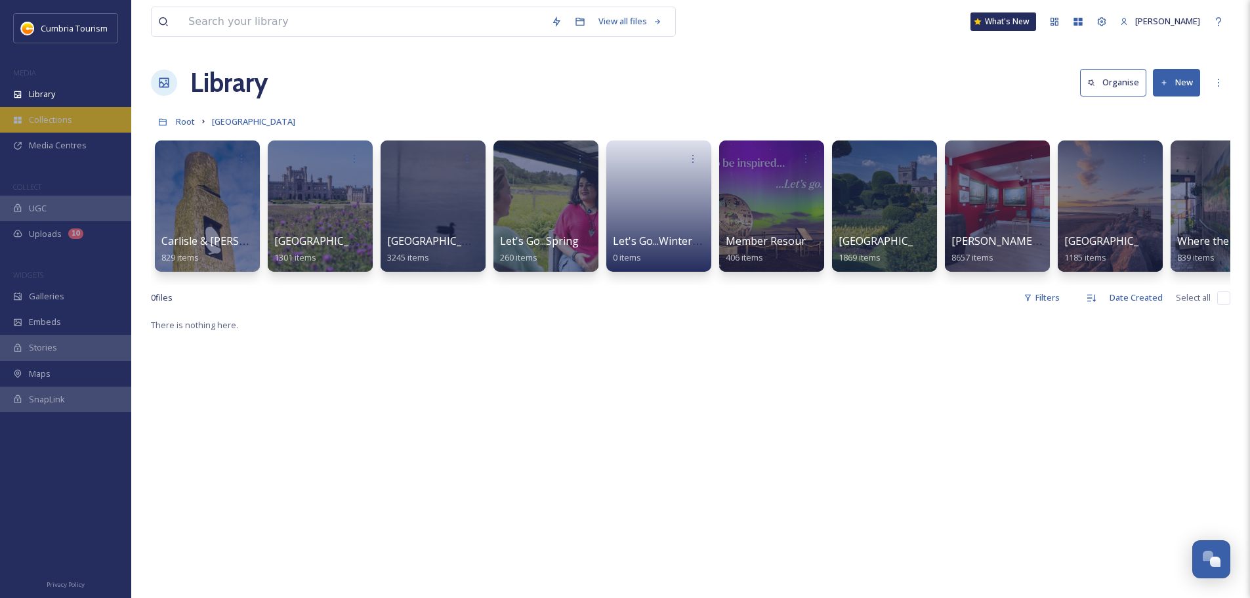
click at [74, 125] on div "Collections" at bounding box center [65, 120] width 131 height 26
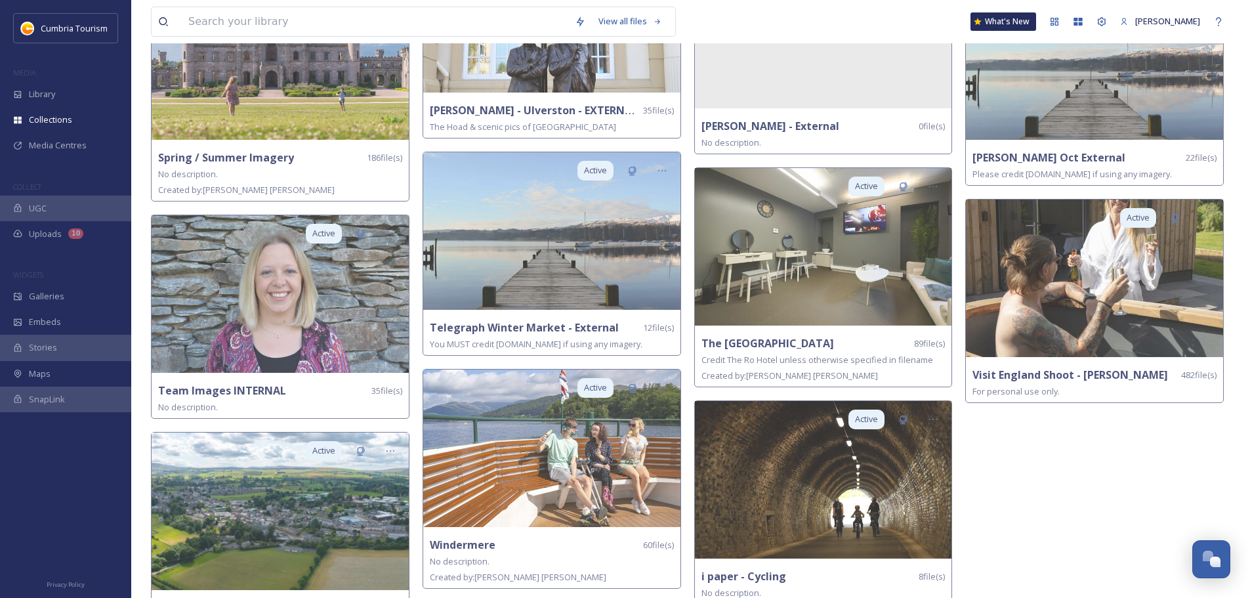
scroll to position [2679, 0]
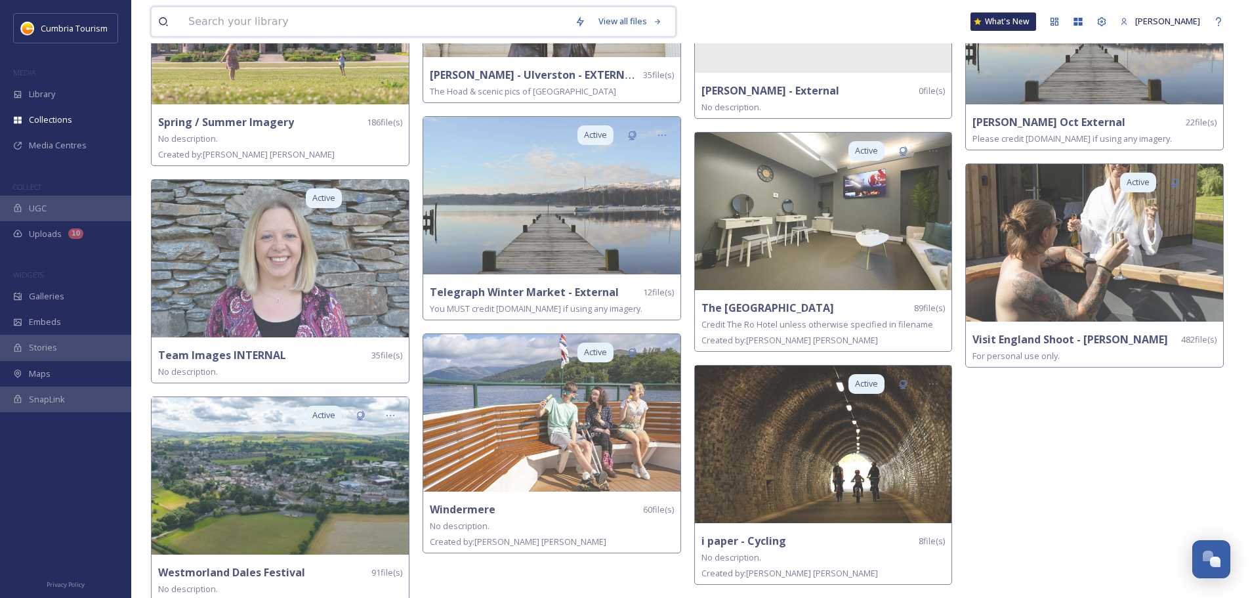
click at [239, 24] on input at bounding box center [375, 21] width 386 height 29
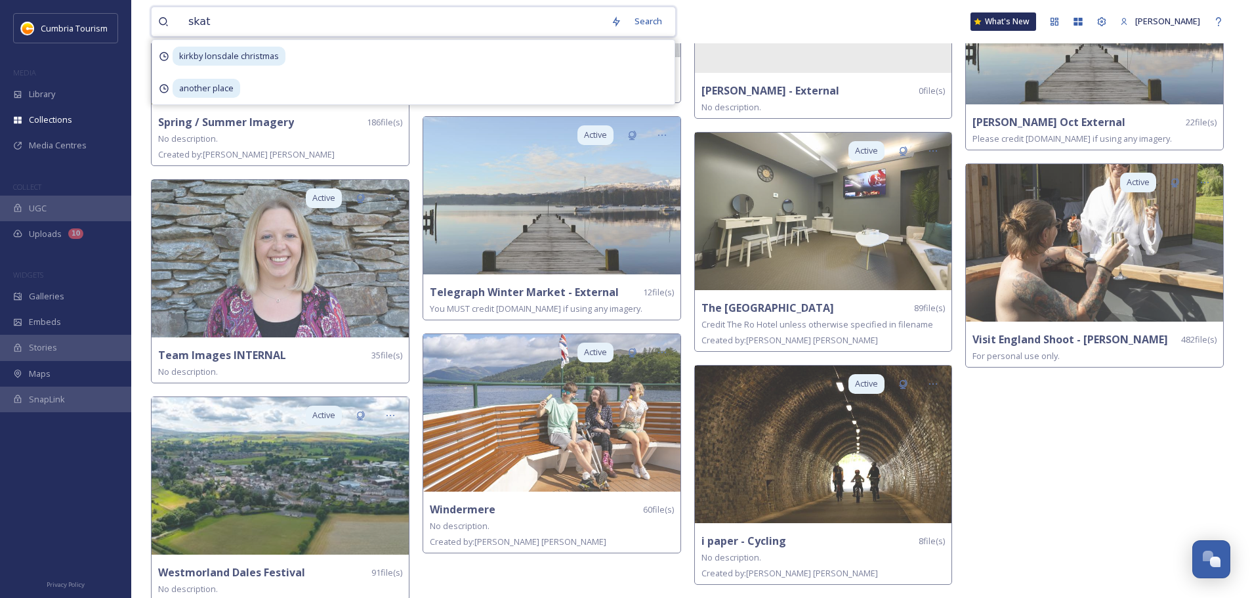
type input "skate"
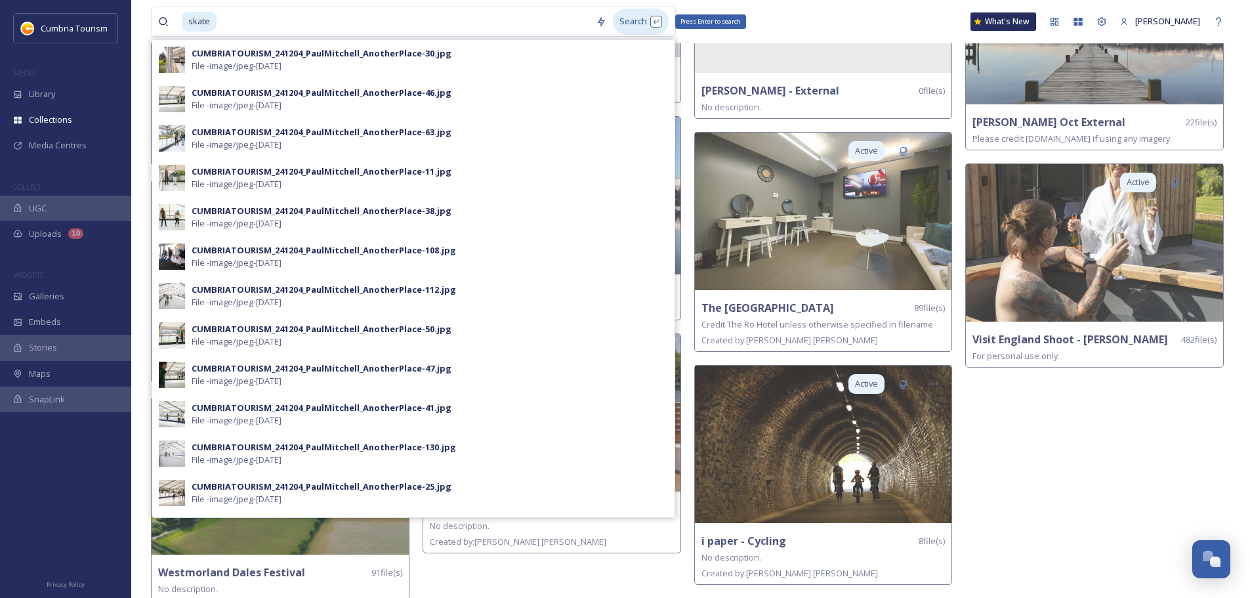
click at [627, 20] on div "Search Press Enter to search" at bounding box center [641, 22] width 56 height 26
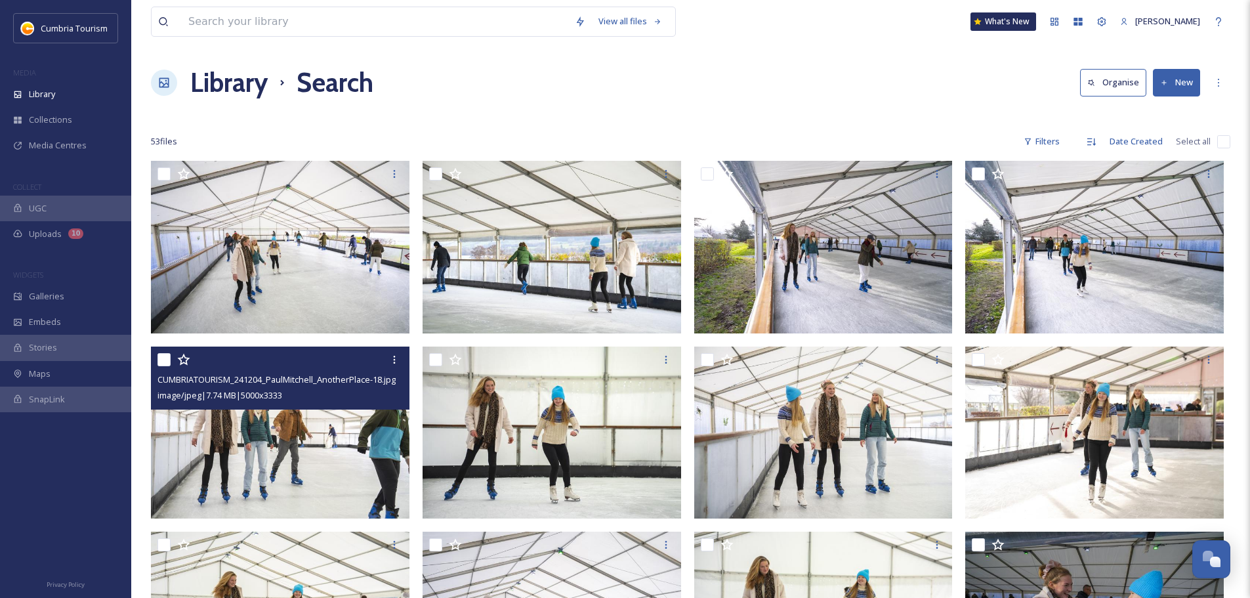
click at [330, 475] on img at bounding box center [280, 432] width 259 height 173
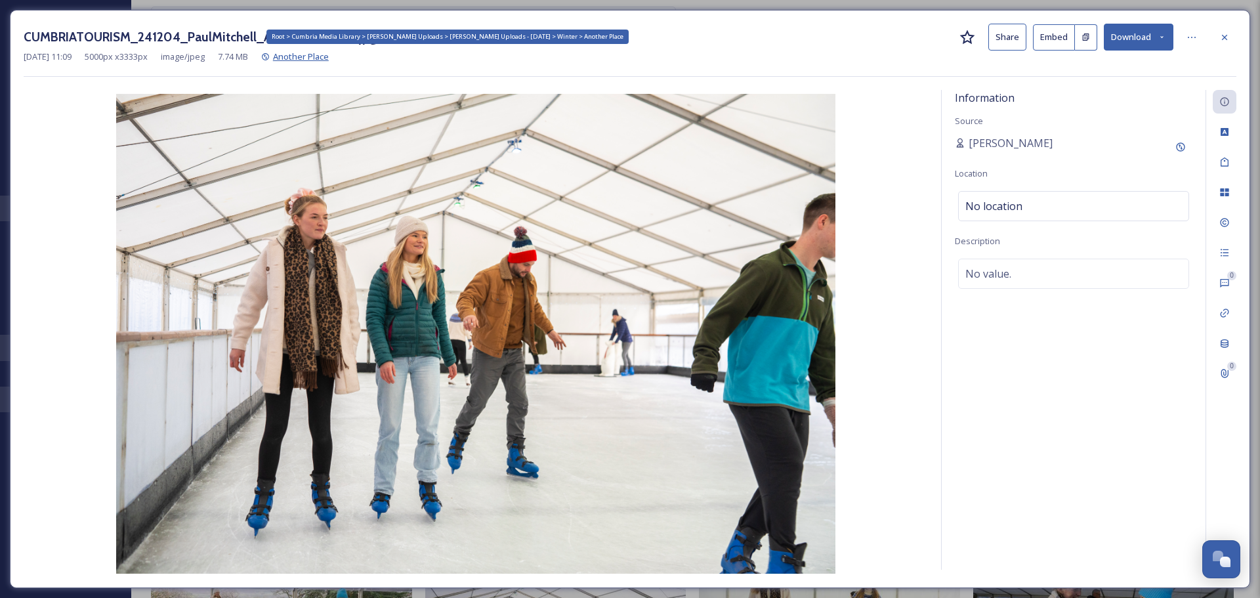
click at [329, 56] on span "Another Place" at bounding box center [301, 57] width 56 height 12
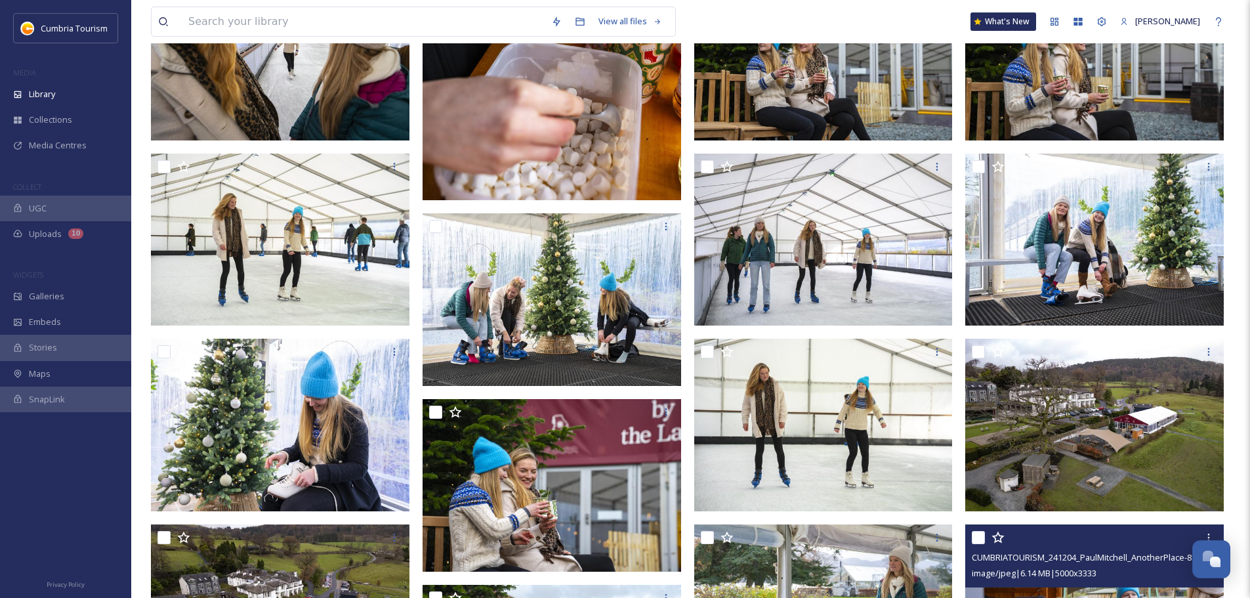
scroll to position [1668, 0]
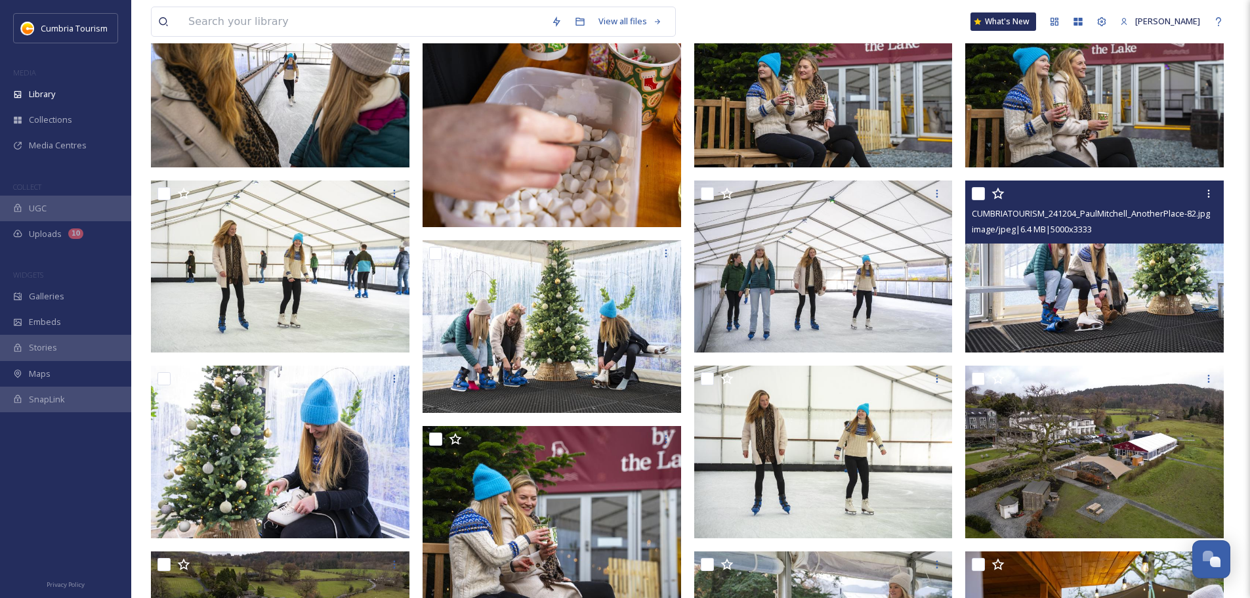
click at [1101, 279] on img at bounding box center [1094, 266] width 259 height 173
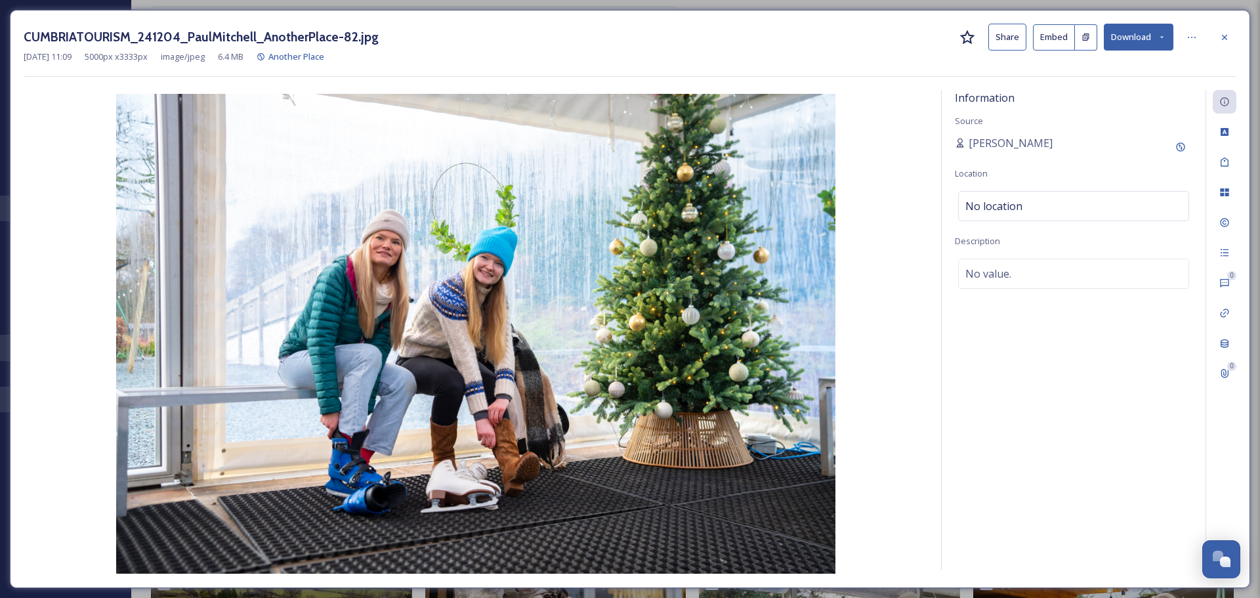
click at [1129, 33] on button "Download" at bounding box center [1139, 37] width 70 height 27
click at [1112, 69] on span "Download Original (5000 x 3333)" at bounding box center [1104, 67] width 124 height 12
click at [1226, 37] on icon at bounding box center [1224, 37] width 10 height 10
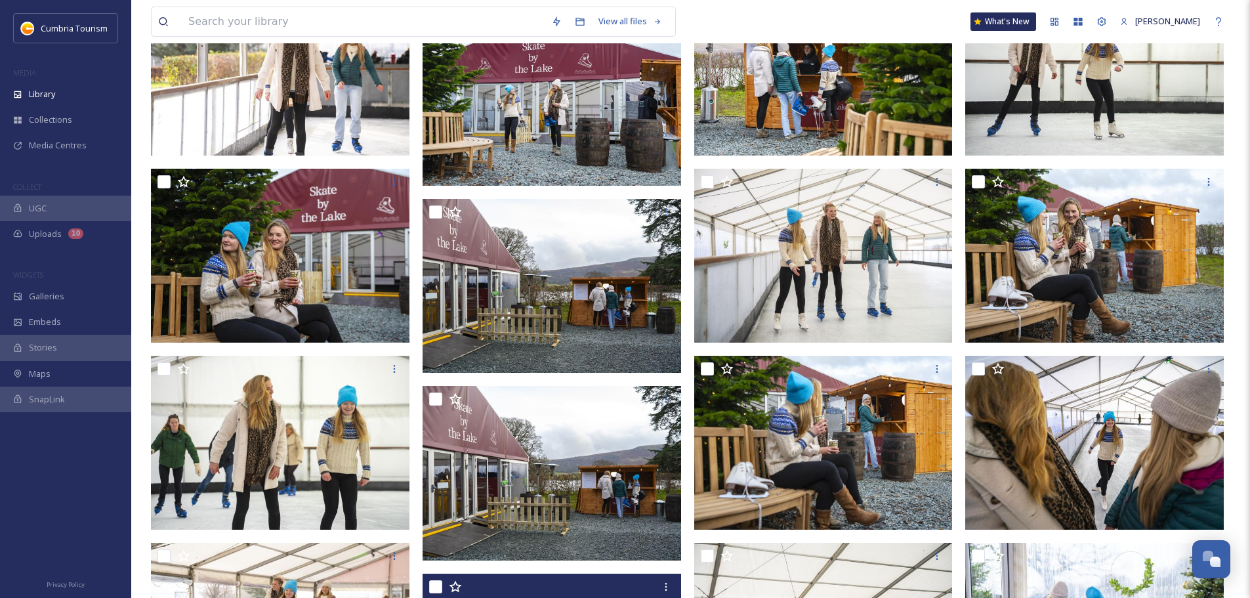
scroll to position [946, 0]
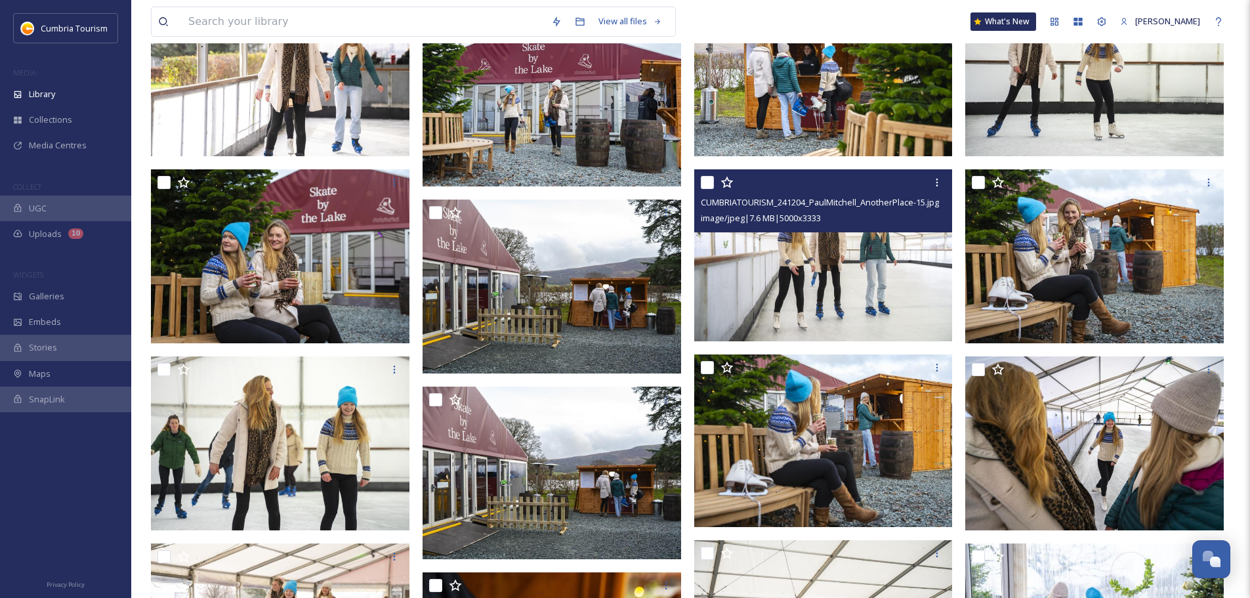
click at [833, 276] on img at bounding box center [823, 255] width 259 height 173
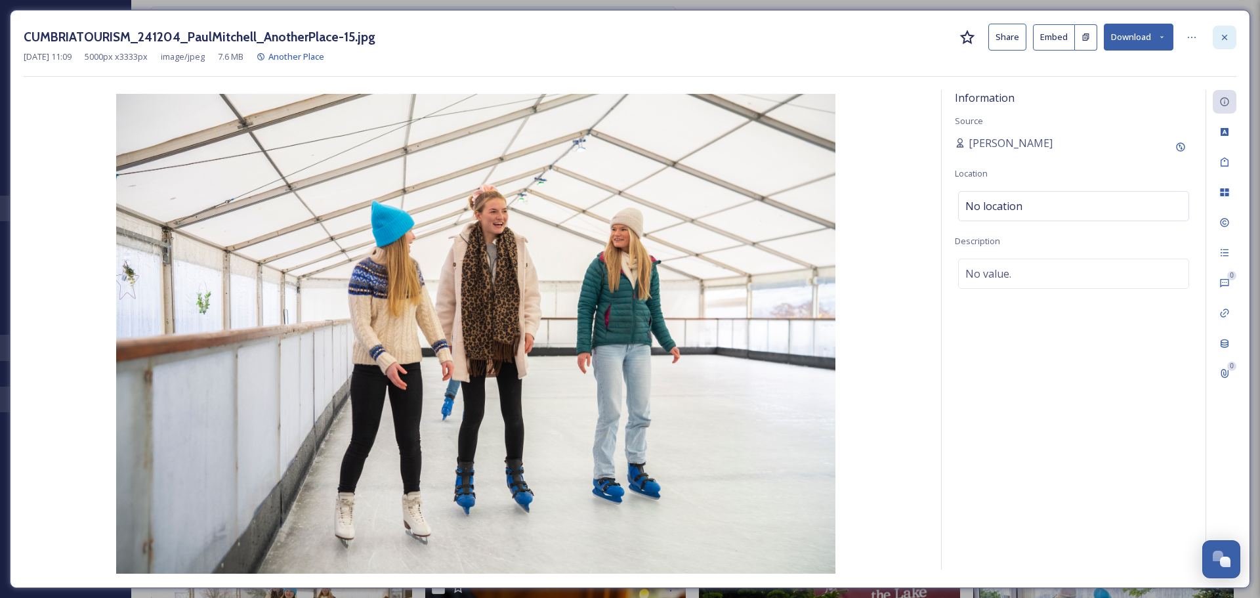
click at [1226, 35] on icon at bounding box center [1224, 36] width 5 height 5
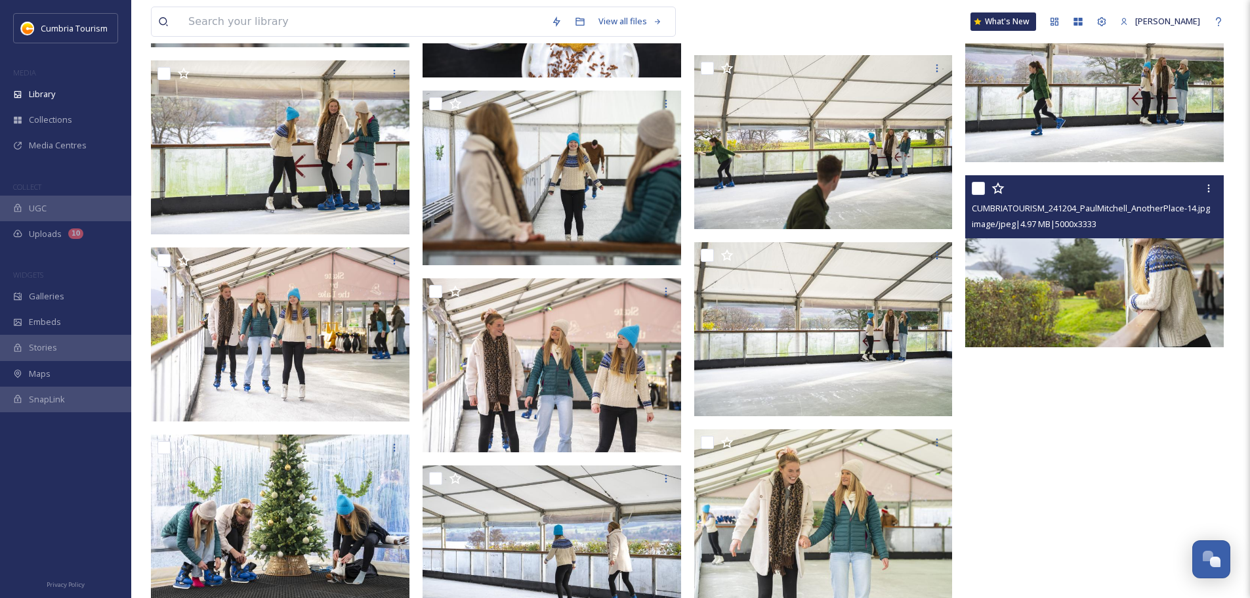
scroll to position [6065, 0]
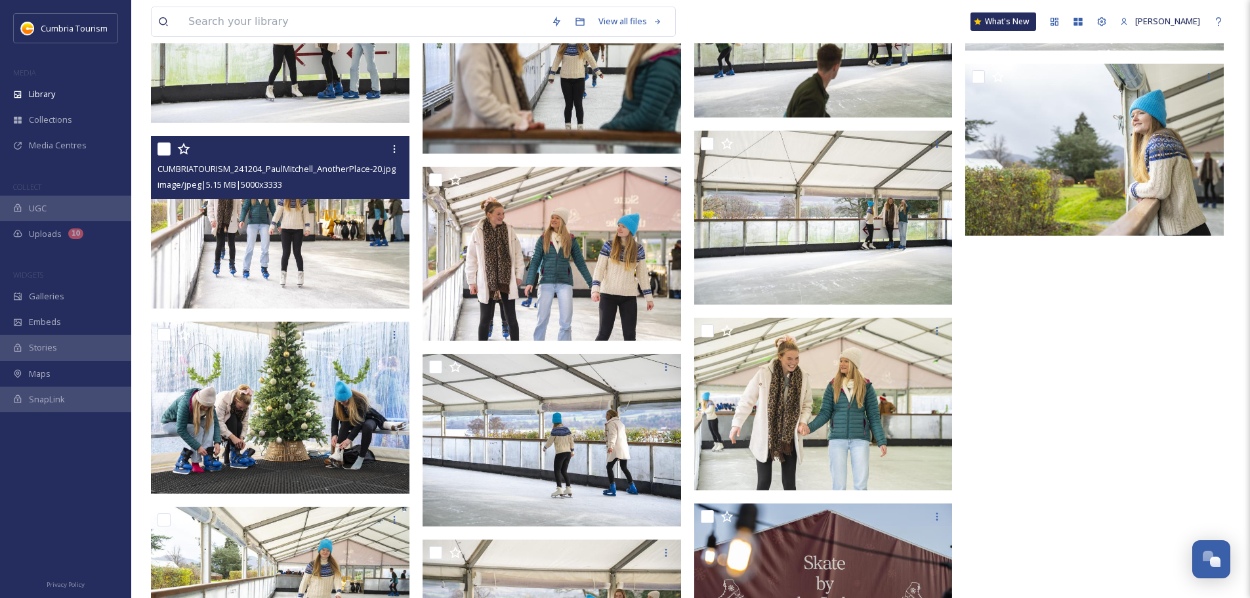
click at [289, 253] on img at bounding box center [280, 222] width 259 height 173
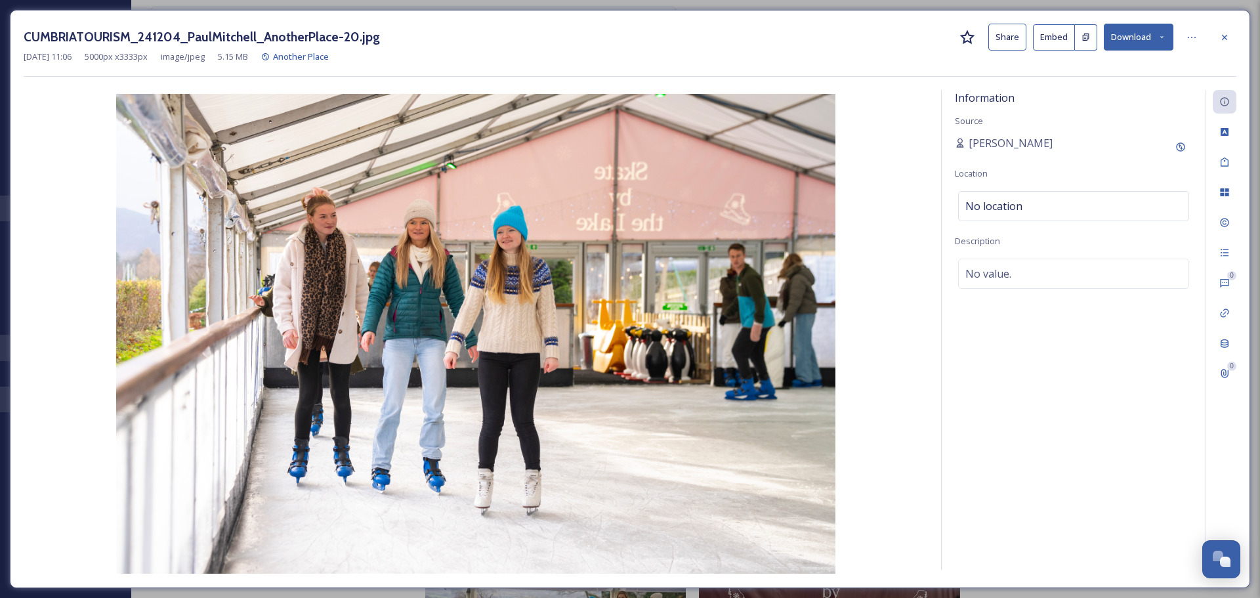
click at [1132, 37] on button "Download" at bounding box center [1139, 37] width 70 height 27
click at [1112, 73] on span "Download Original (5000 x 3333)" at bounding box center [1104, 67] width 124 height 12
click at [1226, 39] on icon at bounding box center [1224, 36] width 5 height 5
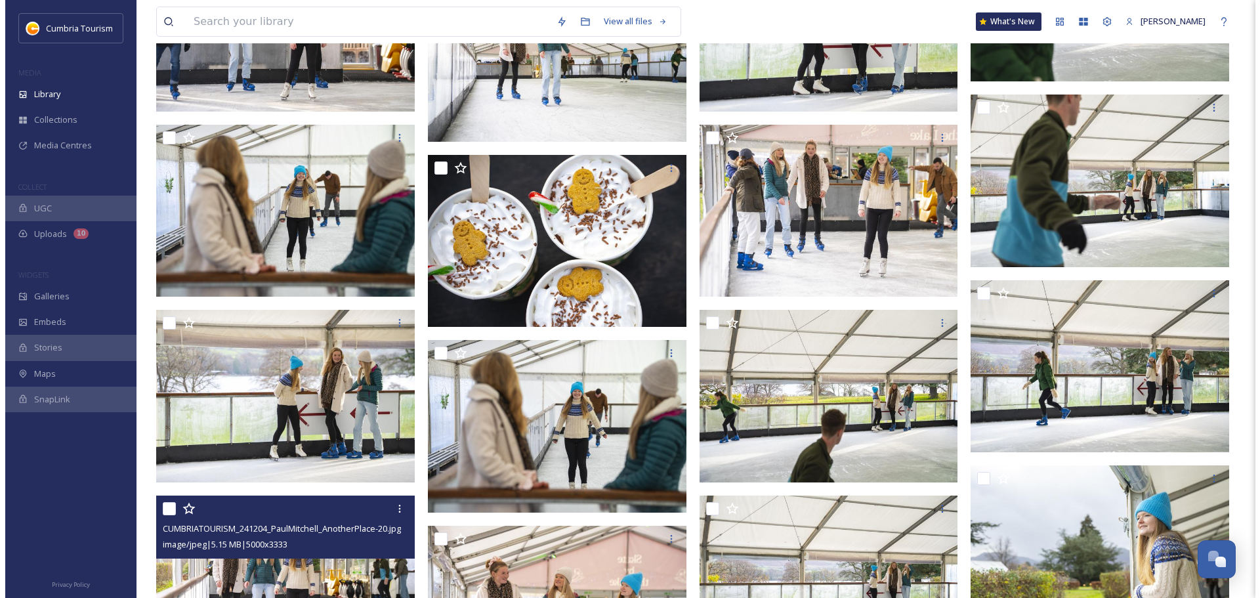
scroll to position [5671, 0]
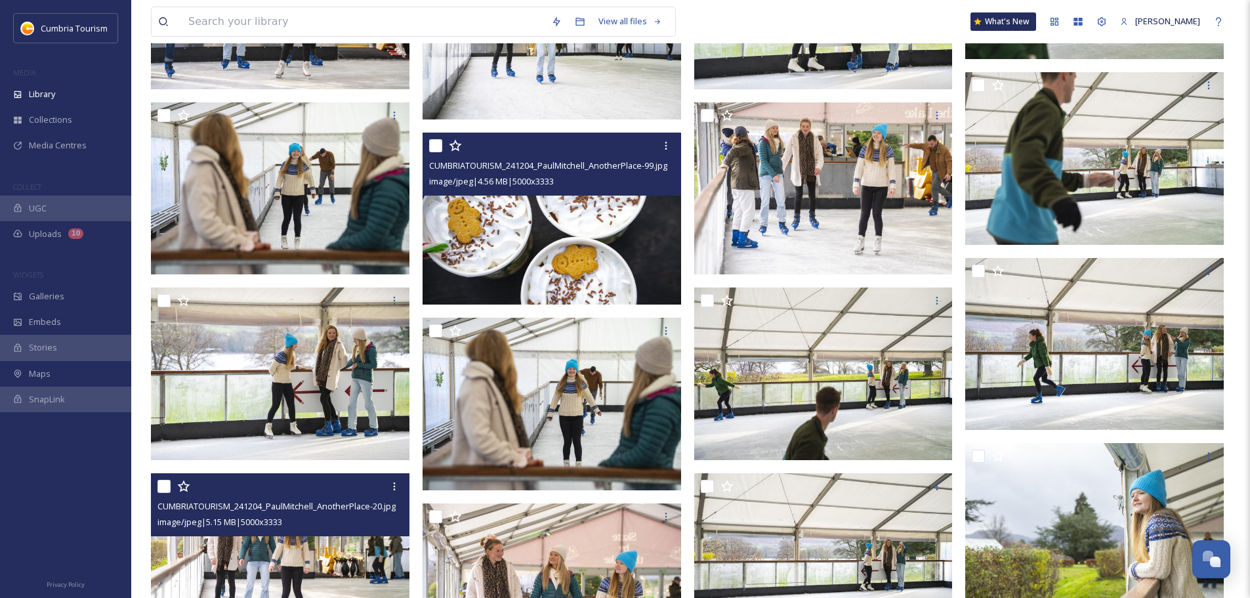
click at [605, 224] on img at bounding box center [552, 218] width 259 height 173
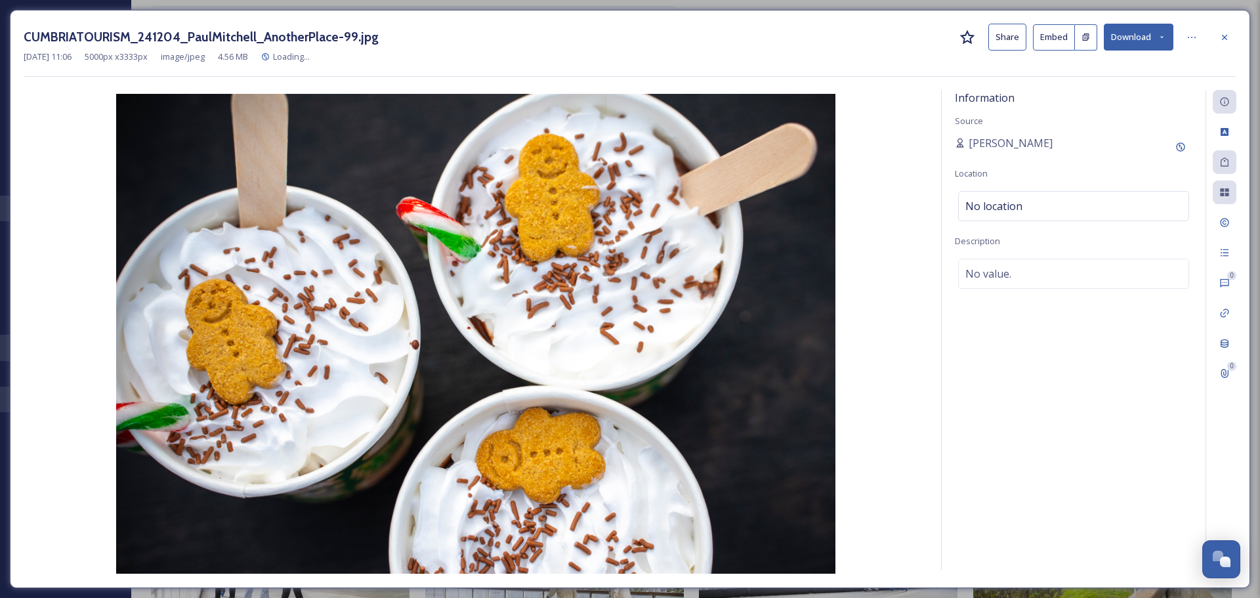
click at [1135, 35] on button "Download" at bounding box center [1139, 37] width 70 height 27
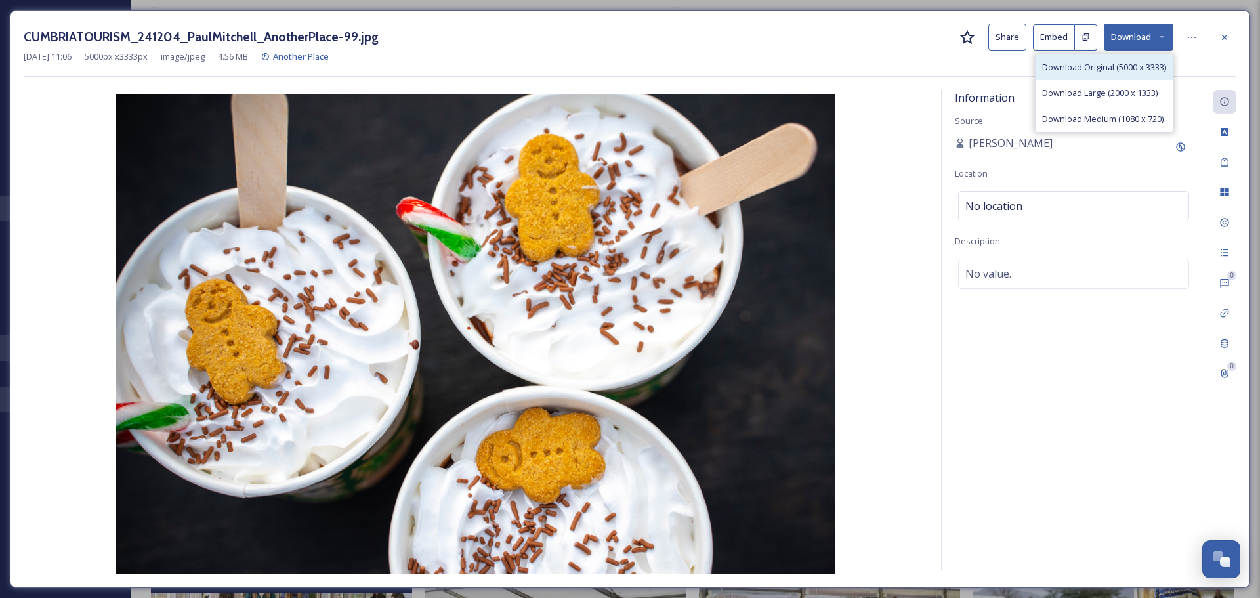
click at [1121, 70] on span "Download Original (5000 x 3333)" at bounding box center [1104, 67] width 124 height 12
